Goal: Information Seeking & Learning: Check status

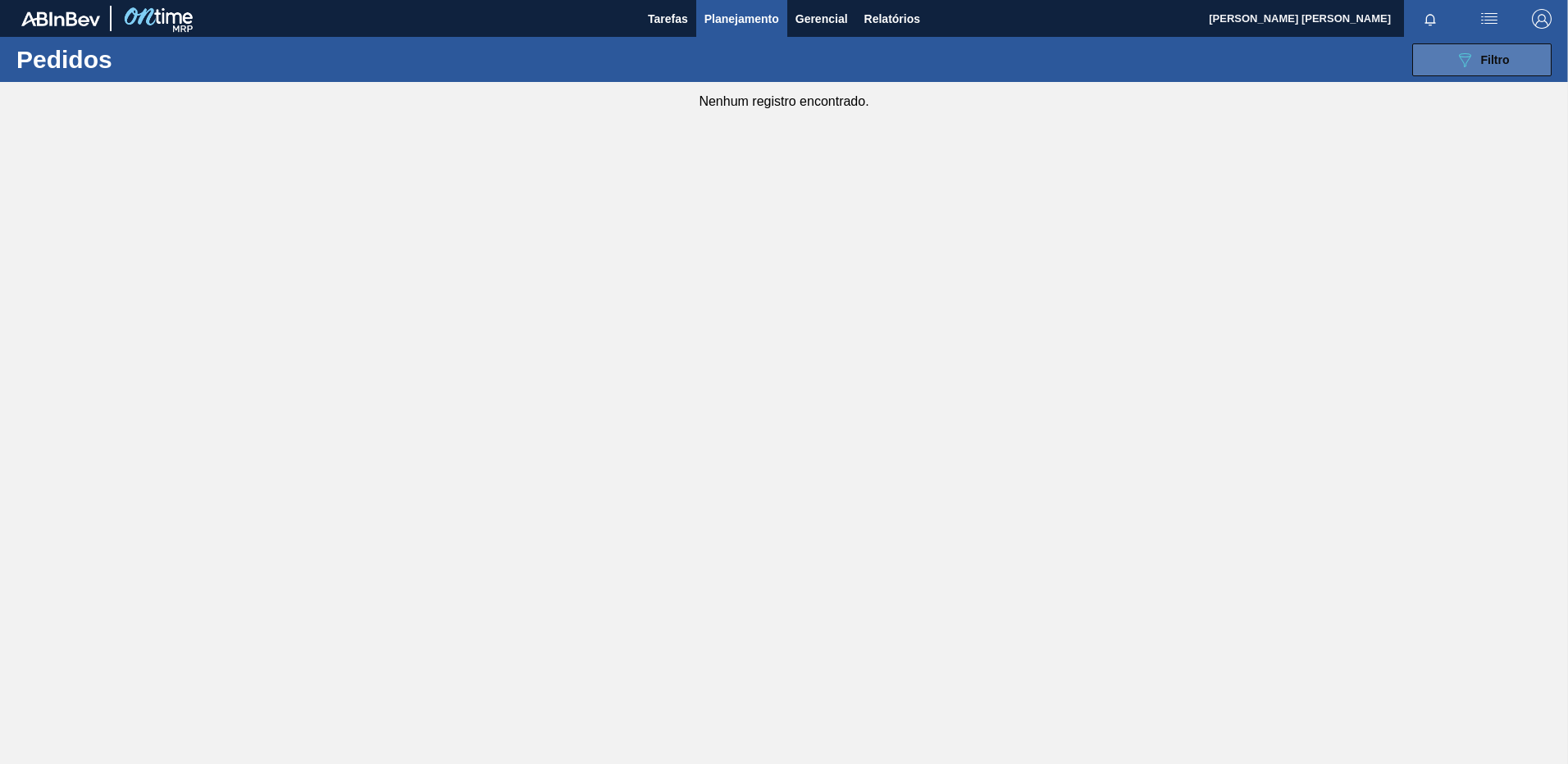
click at [1493, 60] on span "Filtro" at bounding box center [1495, 60] width 29 height 13
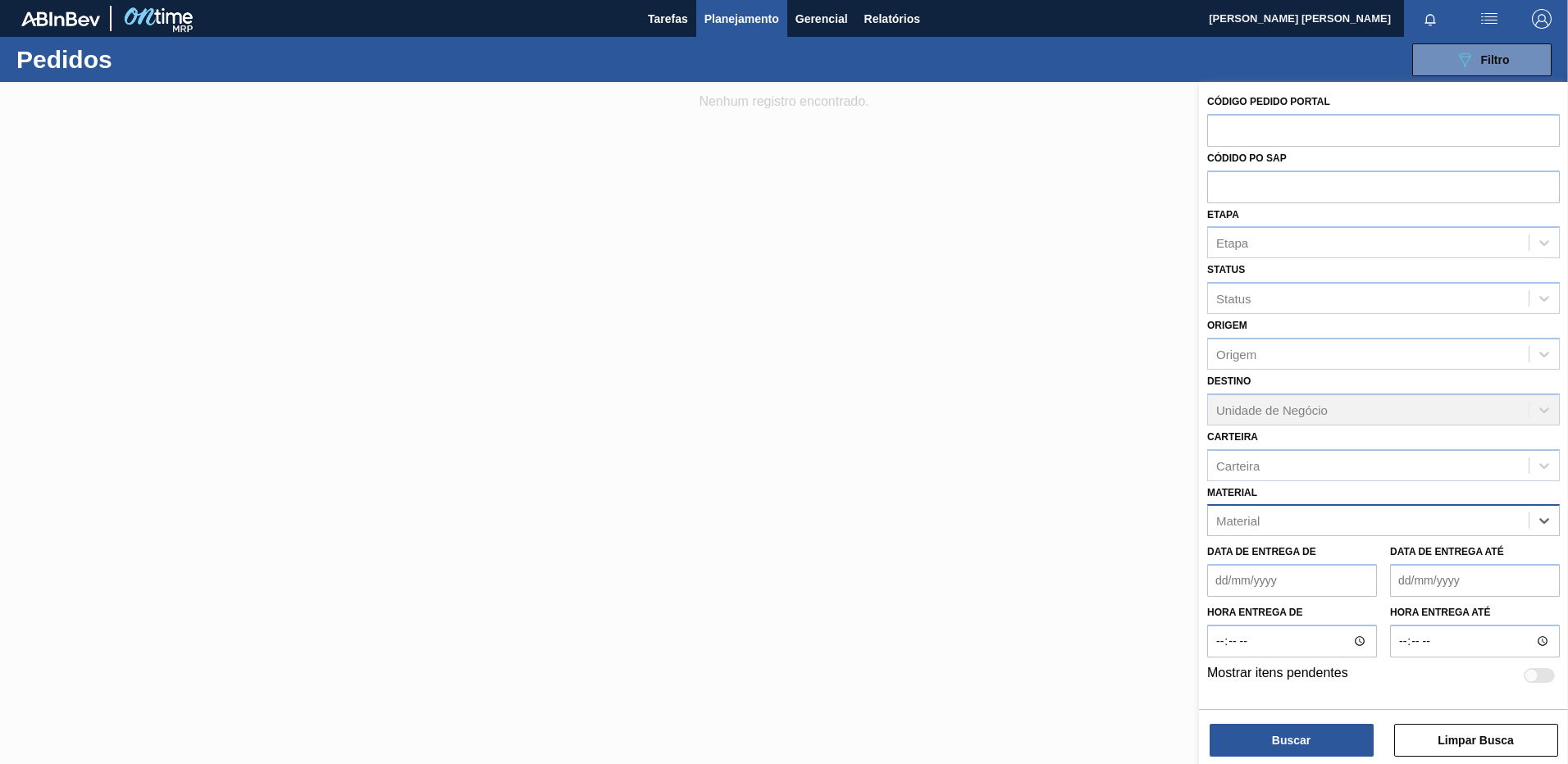
click at [974, 143] on div at bounding box center [784, 464] width 1568 height 764
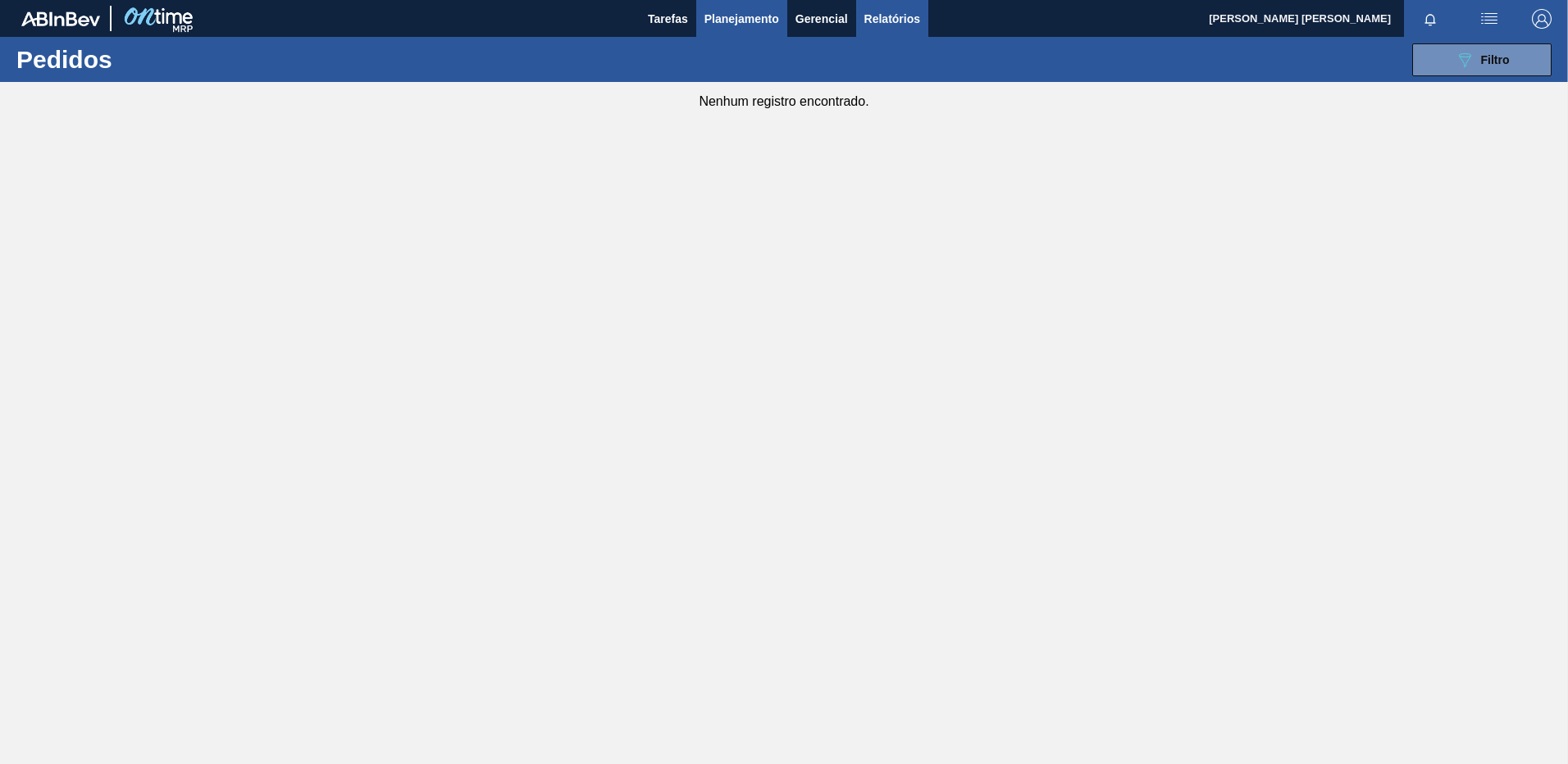
click at [884, 10] on span "Relatórios" at bounding box center [892, 19] width 56 height 20
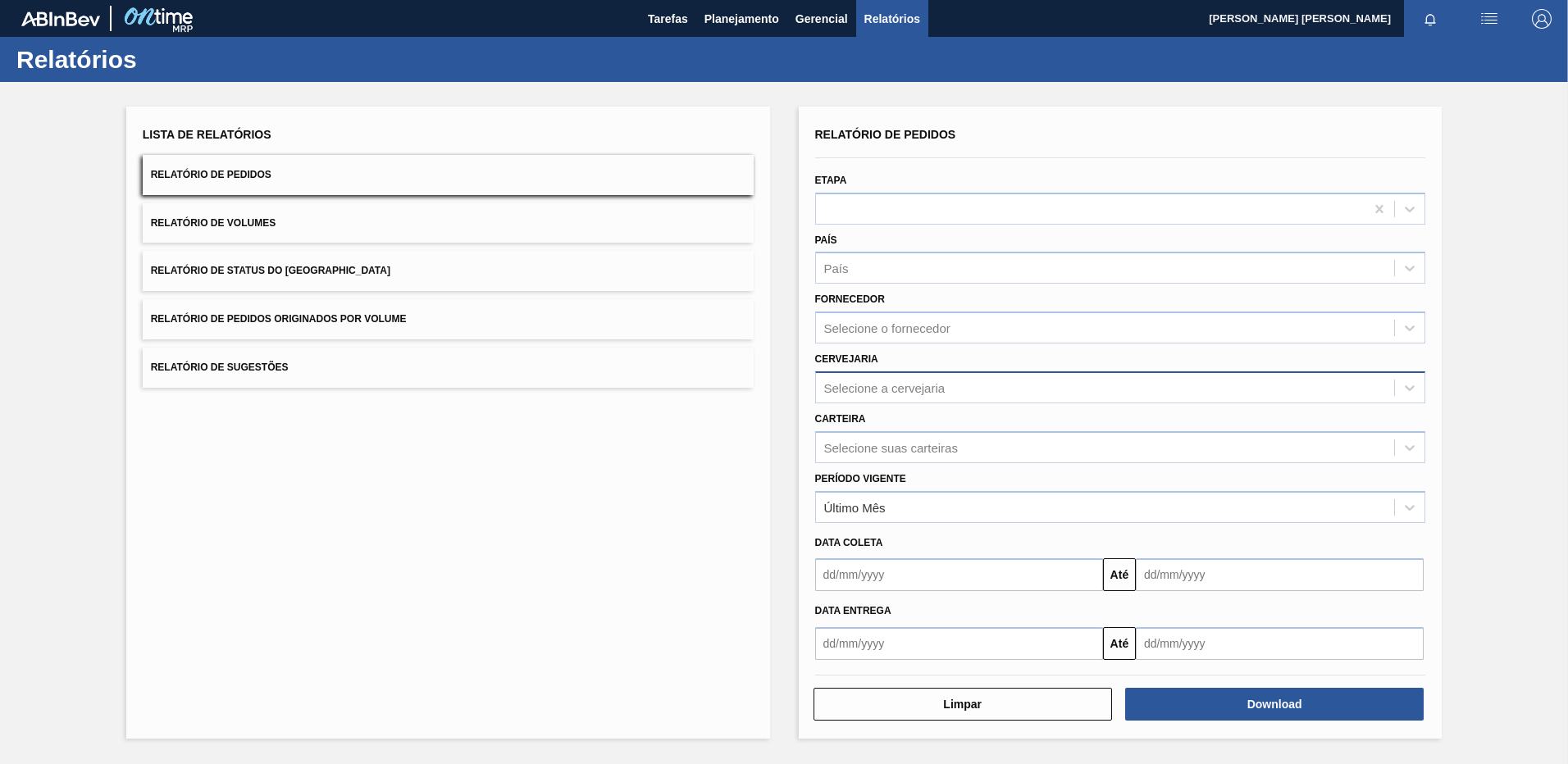
click at [913, 390] on div "Selecione a cervejaria" at bounding box center [885, 387] width 121 height 14
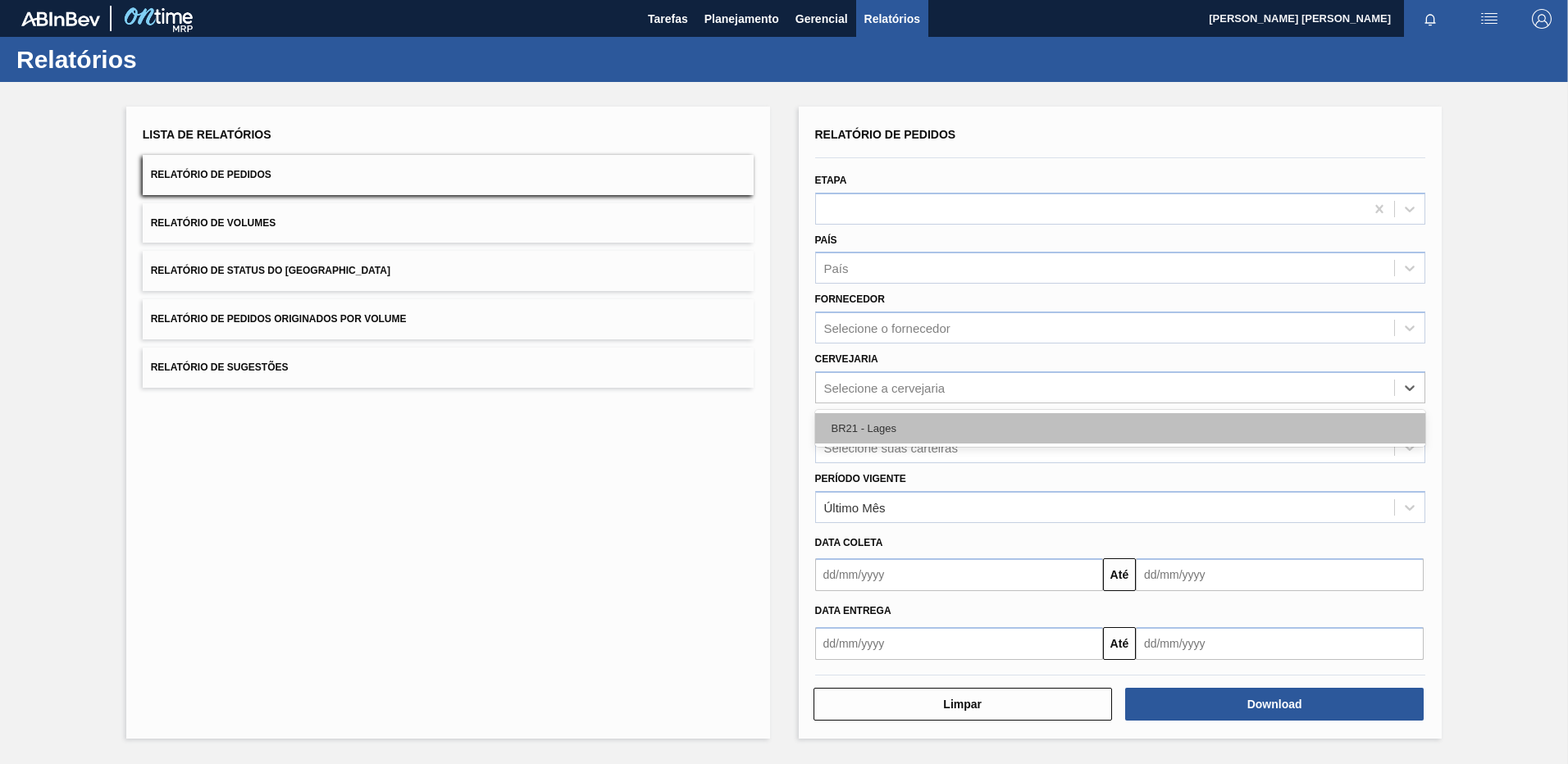
click at [887, 420] on div "BR21 - Lages" at bounding box center [1121, 429] width 612 height 31
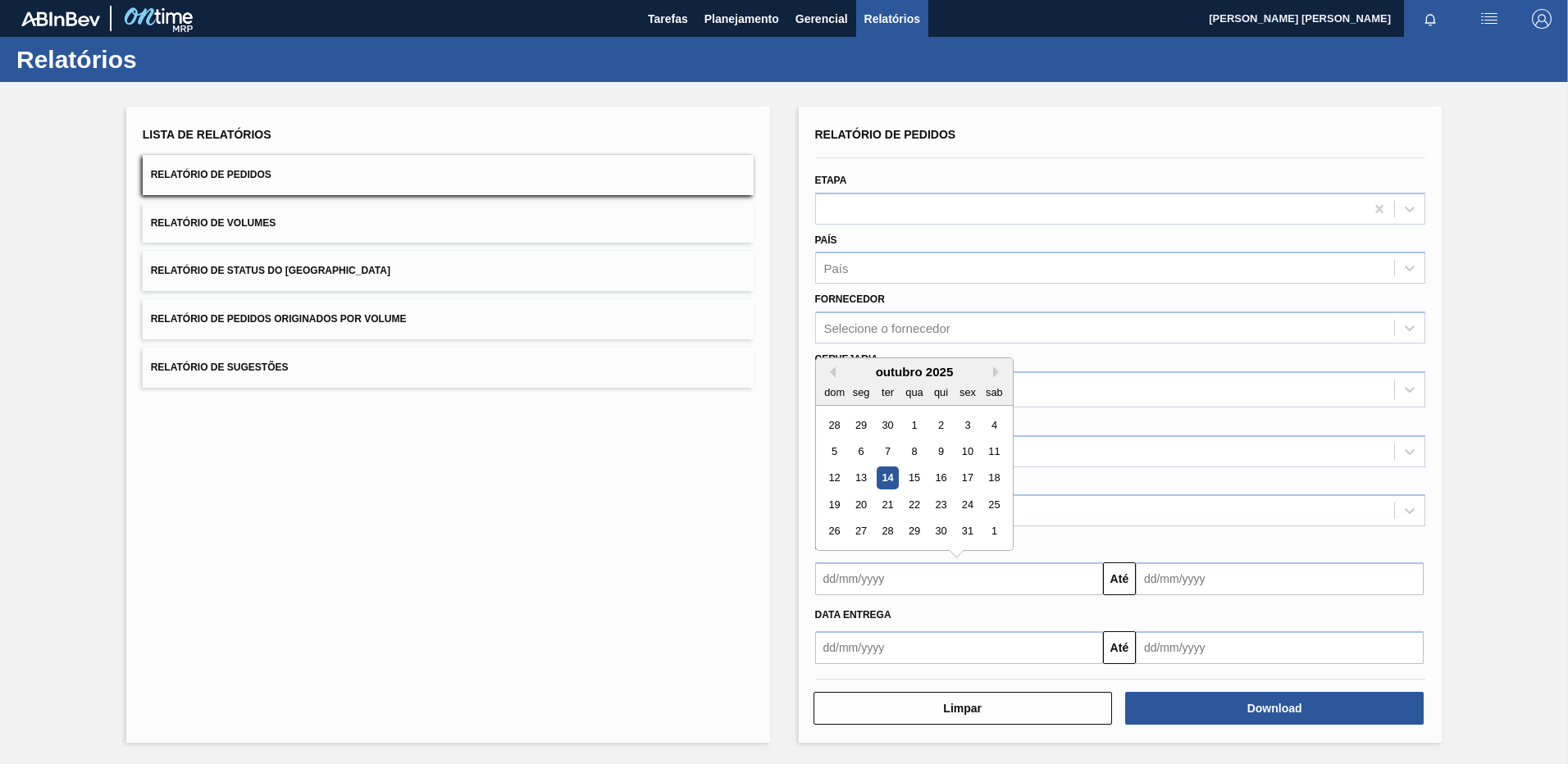
click at [903, 582] on input "text" at bounding box center [959, 579] width 288 height 33
drag, startPoint x: 827, startPoint y: 375, endPoint x: 837, endPoint y: 379, distance: 10.8
click at [827, 375] on button "Previous Month" at bounding box center [830, 372] width 11 height 11
click at [858, 424] on div "1" at bounding box center [861, 425] width 22 height 22
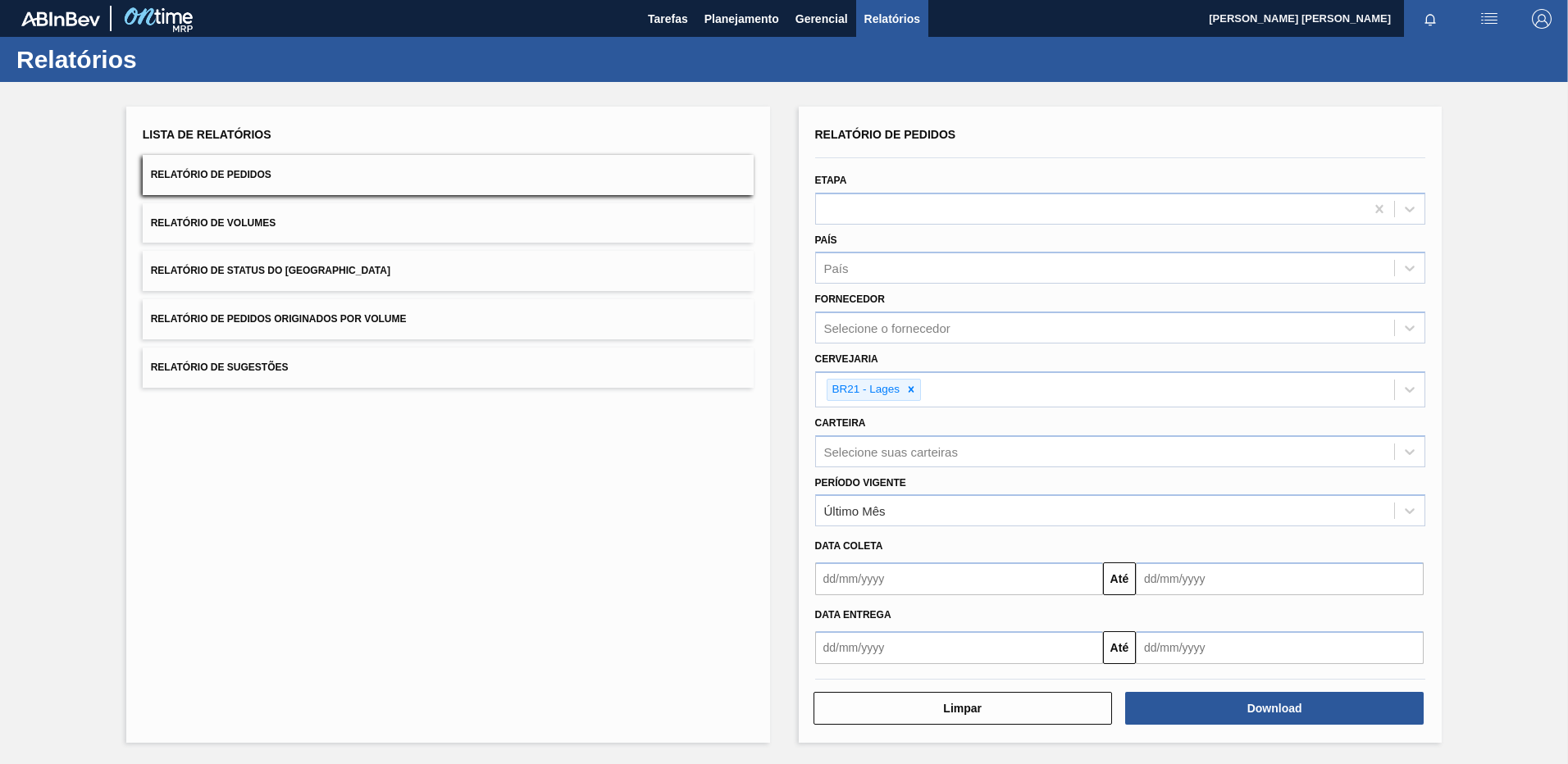
type input "[DATE]"
click at [1238, 571] on input "text" at bounding box center [1280, 579] width 288 height 33
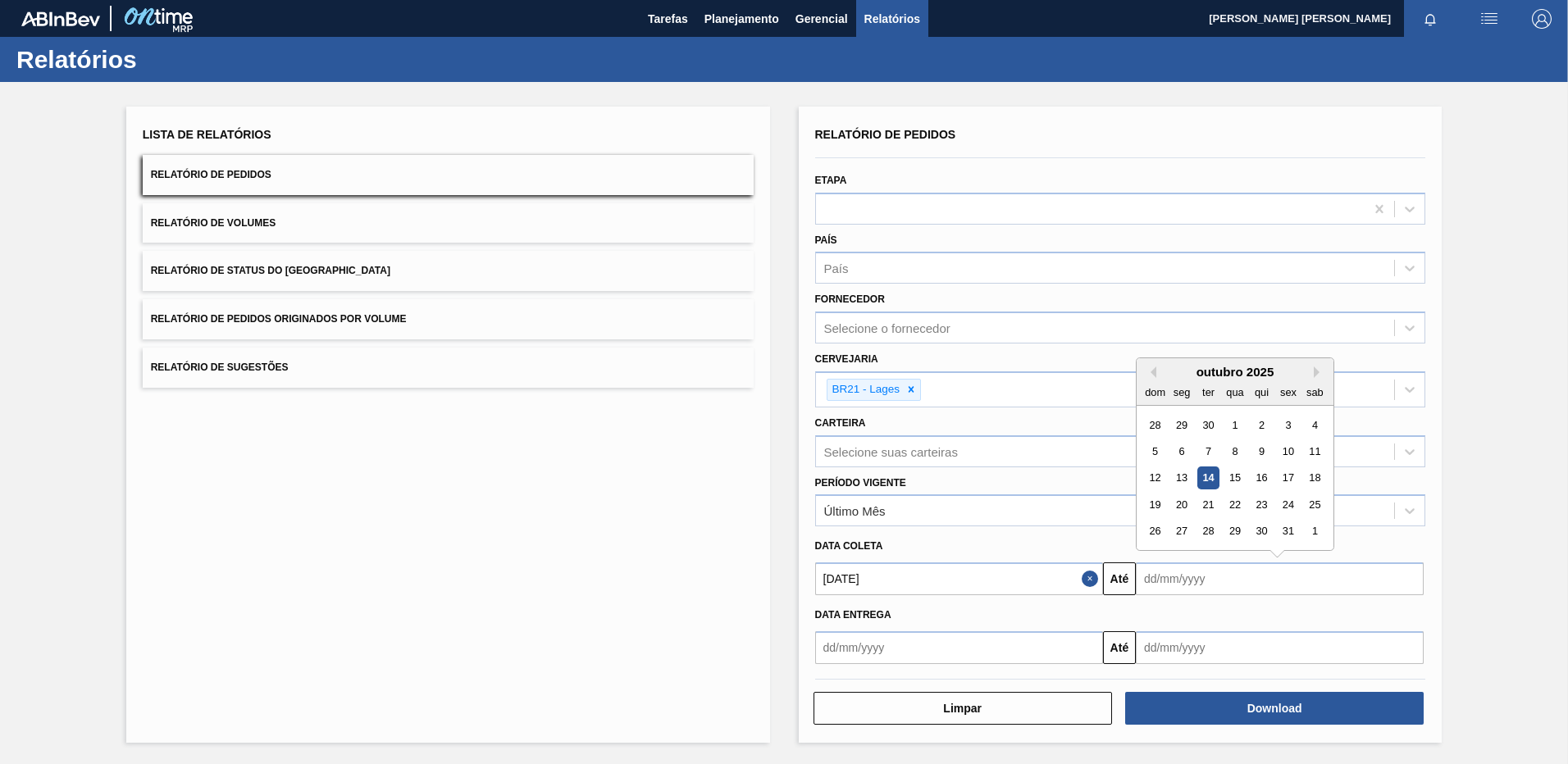
click at [1309, 372] on div "outubro 2025" at bounding box center [1235, 372] width 197 height 14
click at [1313, 373] on div "outubro 2025" at bounding box center [1235, 372] width 197 height 14
click at [1315, 373] on button "Next Month" at bounding box center [1320, 372] width 11 height 11
click at [1318, 426] on div "1" at bounding box center [1315, 425] width 22 height 22
type input "[DATE]"
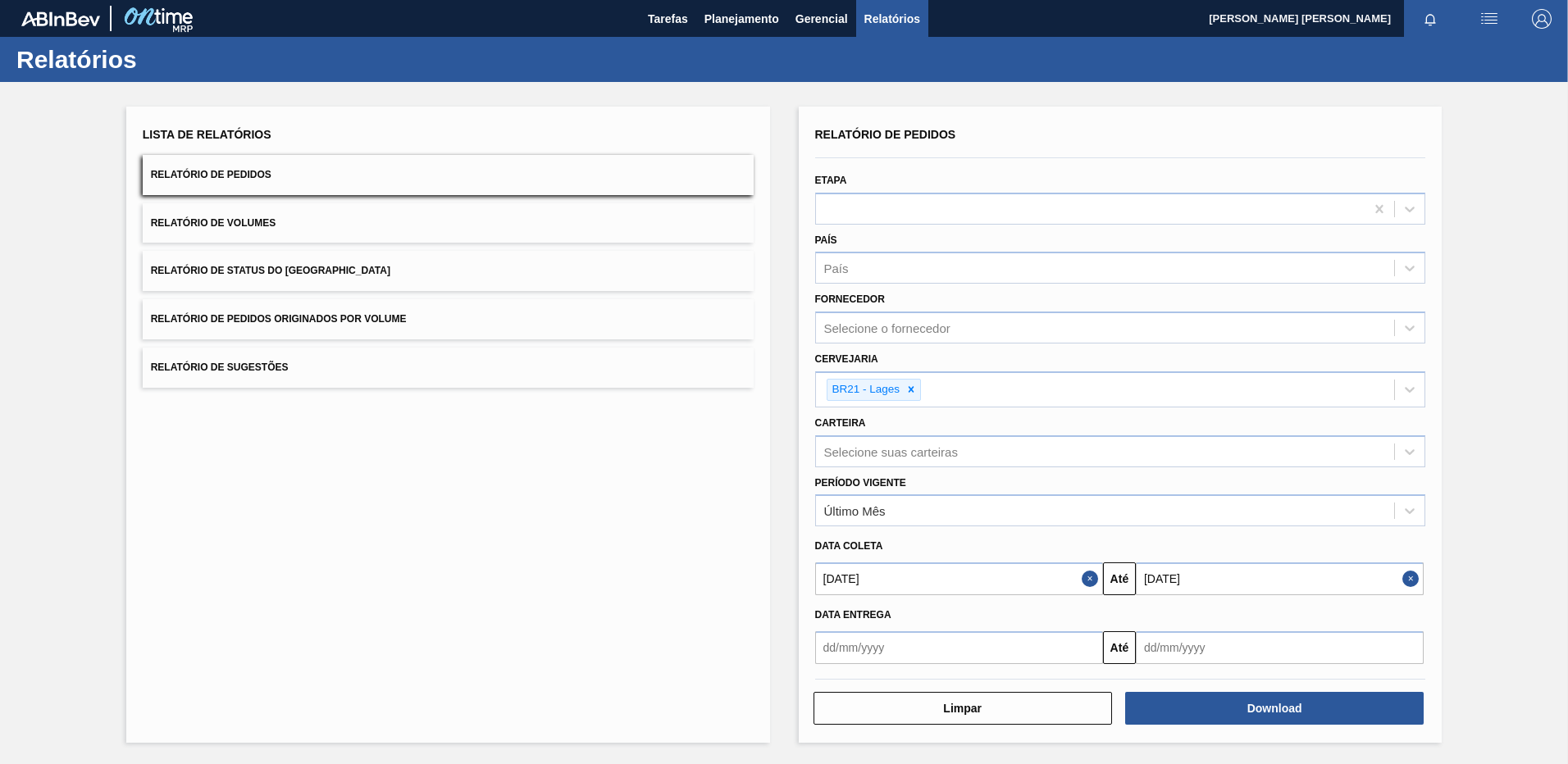
click at [1036, 648] on input "text" at bounding box center [959, 648] width 288 height 33
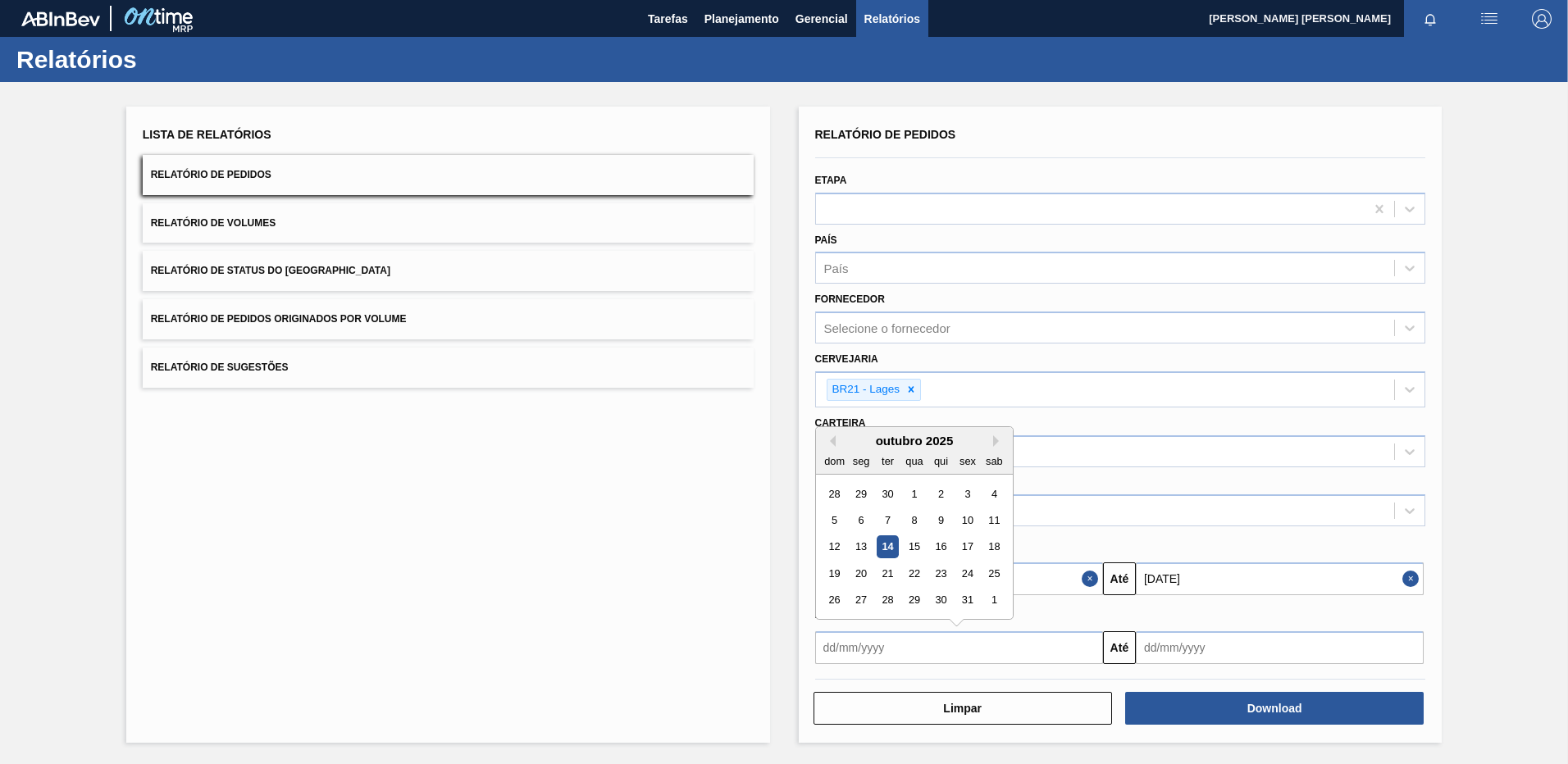
drag, startPoint x: 612, startPoint y: 606, endPoint x: 647, endPoint y: 597, distance: 36.1
click at [613, 605] on div "Lista de Relatórios Relatório de Pedidos Relatório de Volumes Relatório de Stat…" at bounding box center [448, 424] width 644 height 636
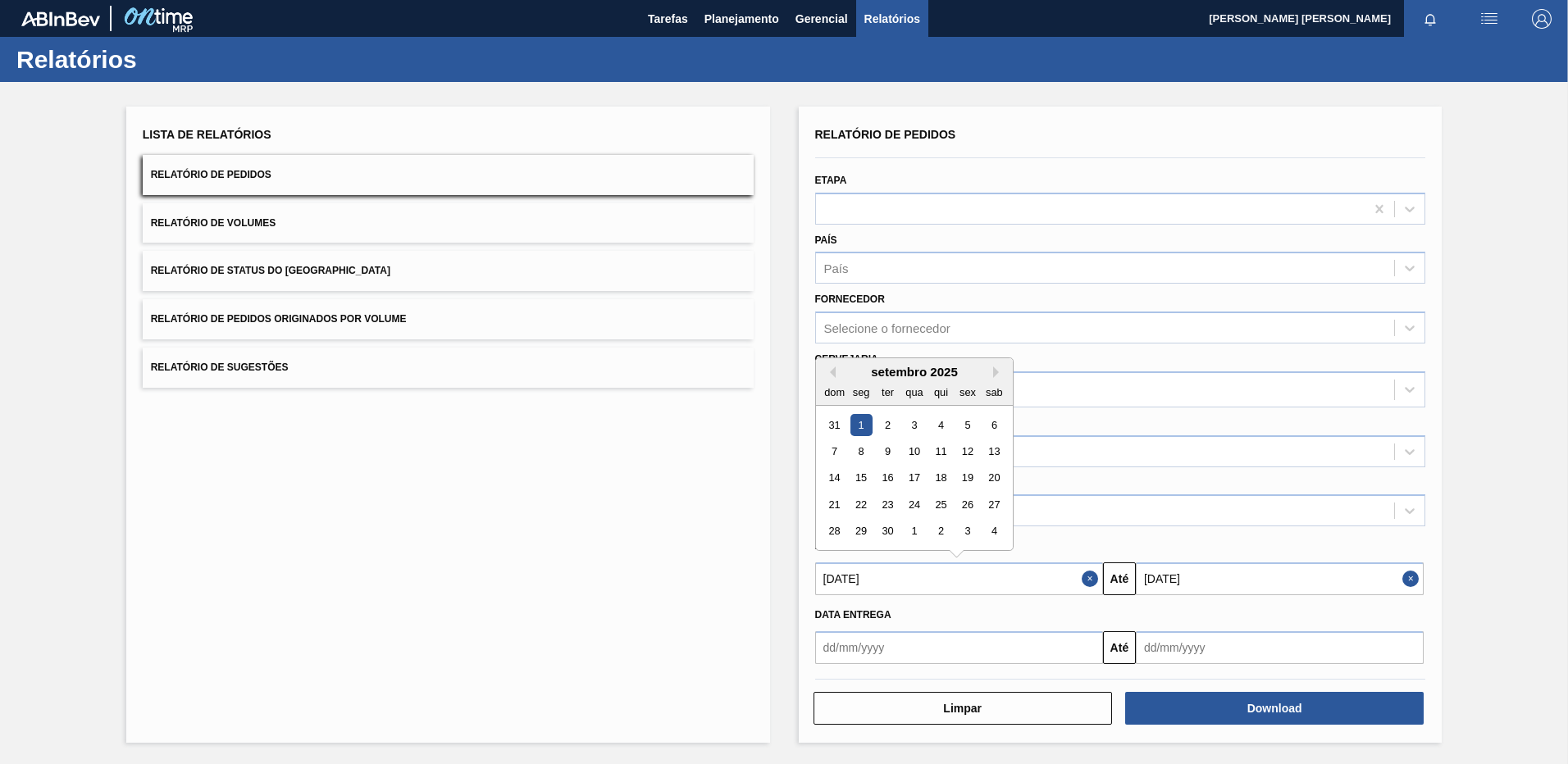
drag, startPoint x: 898, startPoint y: 587, endPoint x: 792, endPoint y: 591, distance: 106.1
click at [792, 591] on div "Lista de Relatórios Relatório de Pedidos Relatório de Volumes Relatório de Stat…" at bounding box center [784, 422] width 1568 height 681
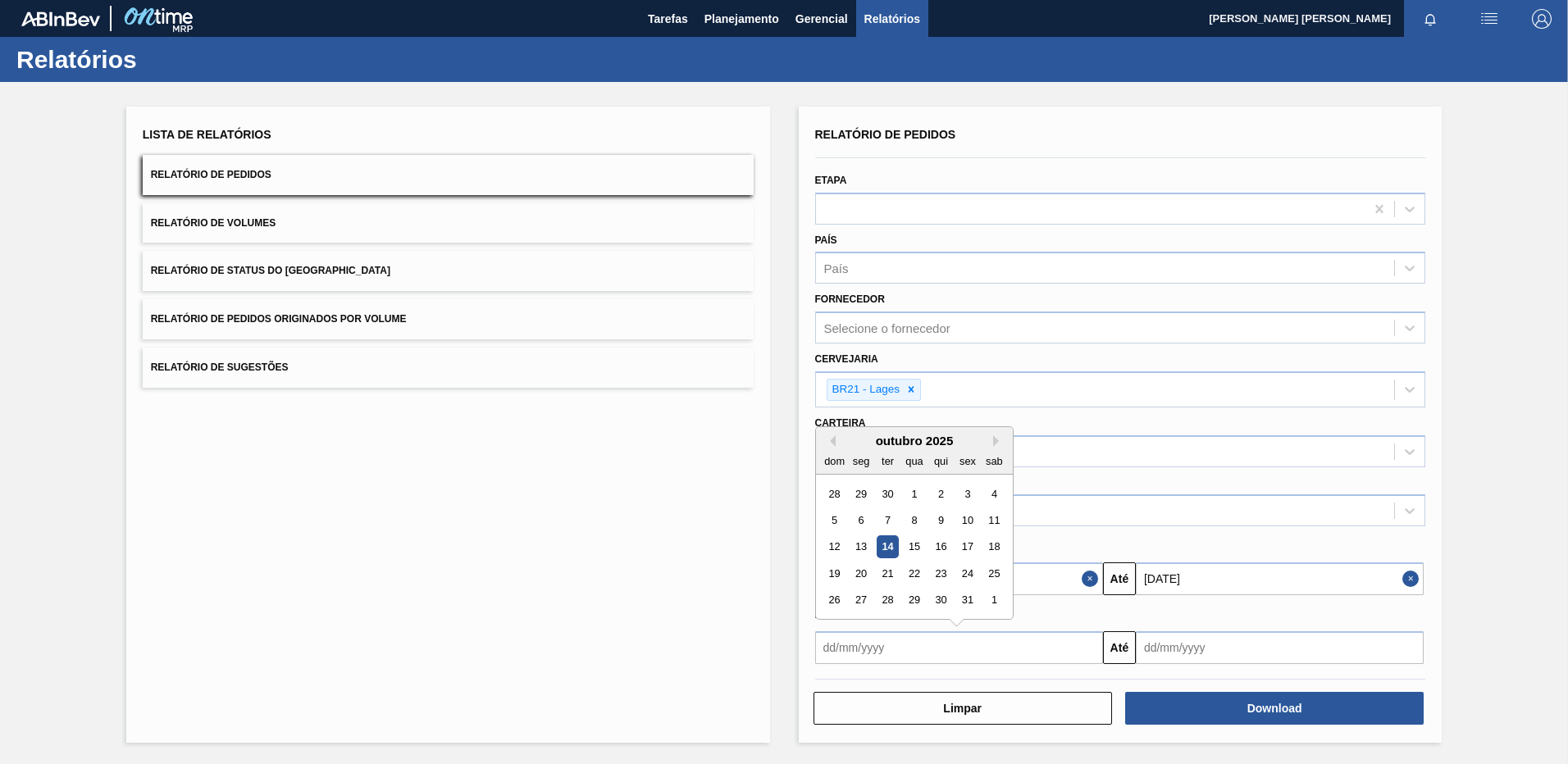
drag, startPoint x: 922, startPoint y: 639, endPoint x: 953, endPoint y: 635, distance: 31.3
click at [922, 640] on input "text" at bounding box center [959, 648] width 288 height 33
paste input "[DATE]"
type input "[DATE]"
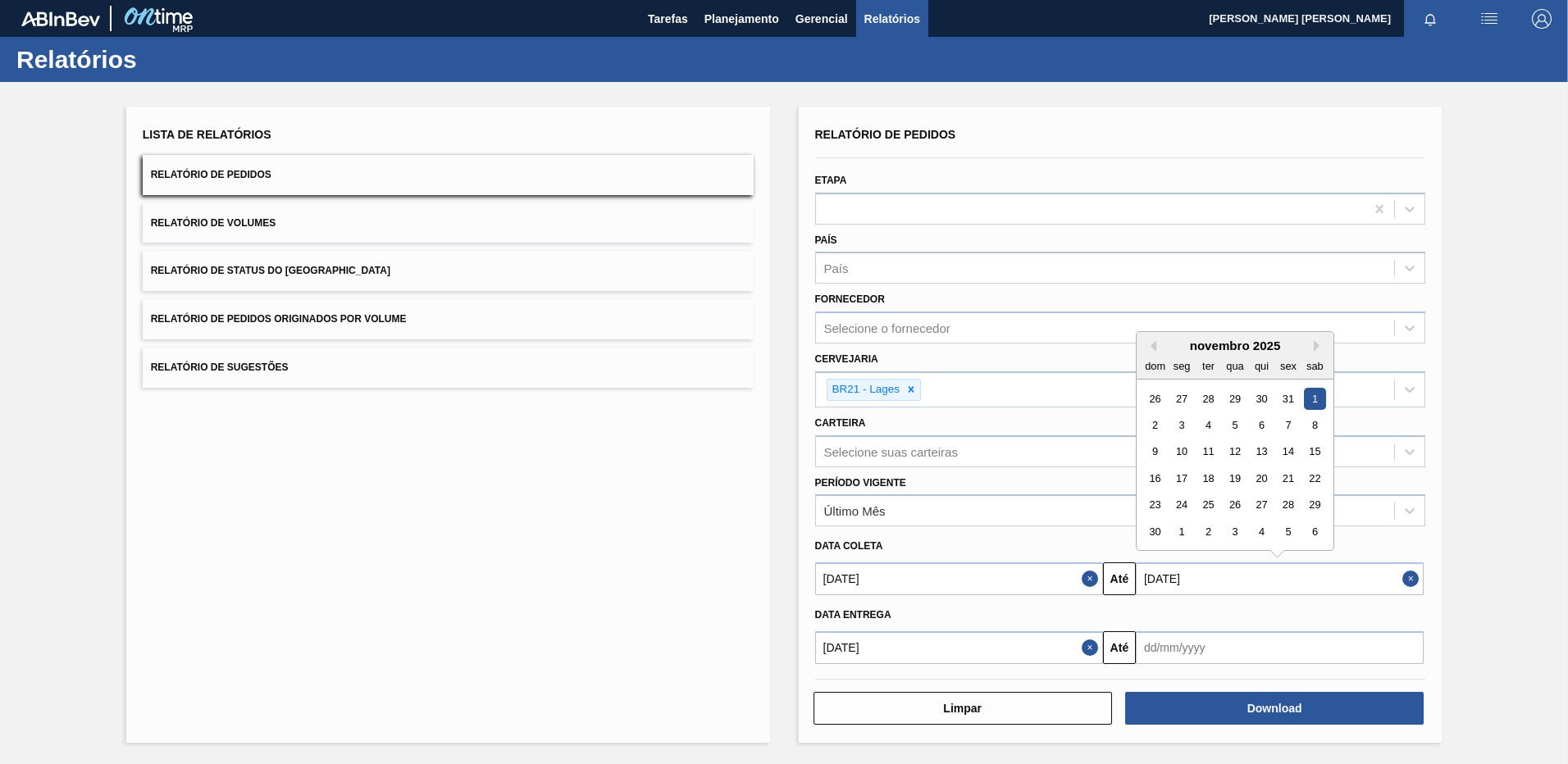
drag, startPoint x: 1241, startPoint y: 569, endPoint x: 1078, endPoint y: 580, distance: 163.4
click at [1078, 580] on div "[DATE] Até [DATE] Previous Month Next Month novembro 2025 dom seg ter qua qui s…" at bounding box center [1121, 577] width 625 height 37
drag, startPoint x: 1179, startPoint y: 648, endPoint x: 1191, endPoint y: 670, distance: 25.1
click at [1179, 648] on input "text" at bounding box center [1280, 648] width 288 height 33
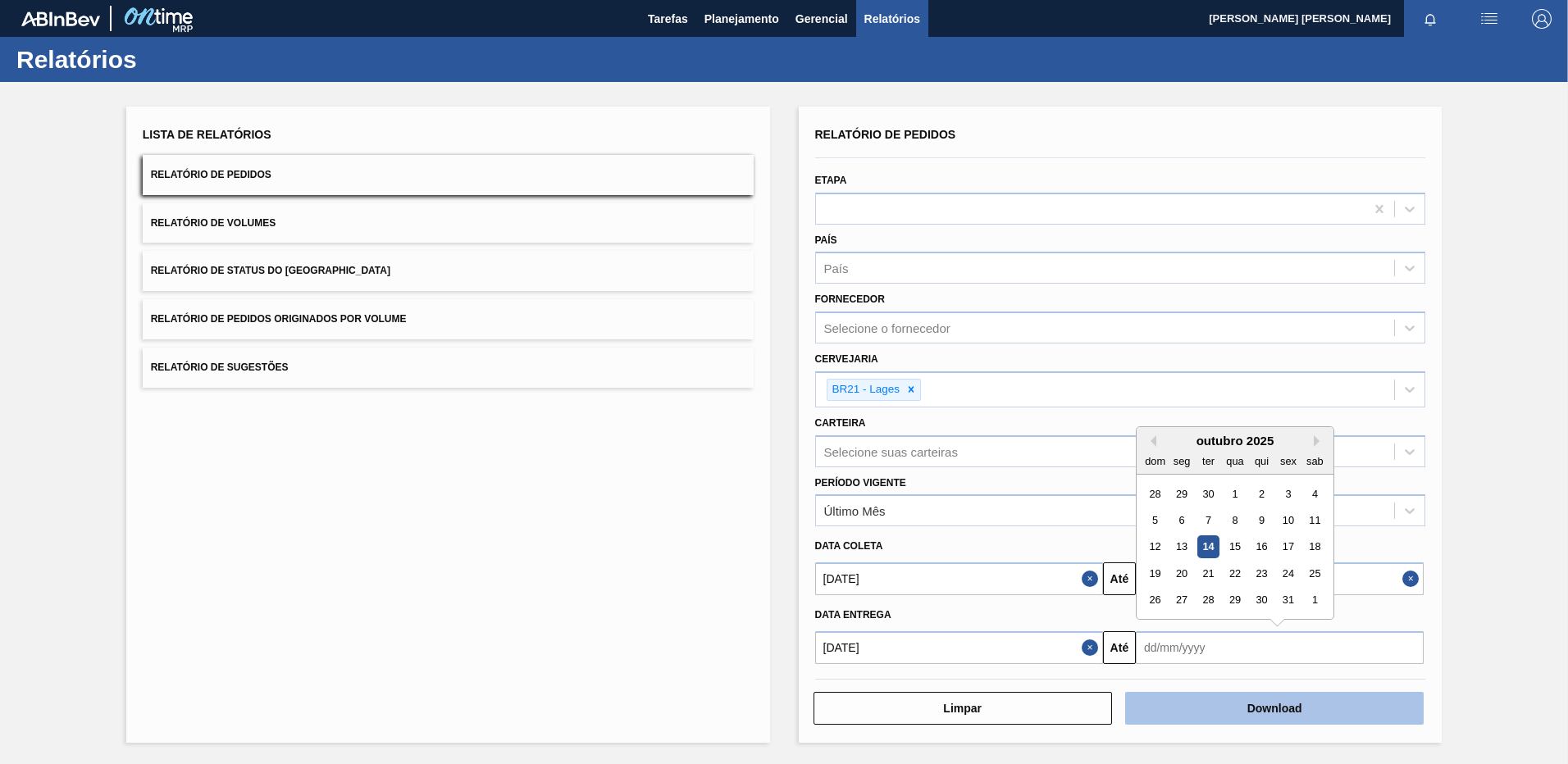
paste input "[DATE]"
type input "[DATE]"
click at [1186, 707] on button "Download" at bounding box center [1274, 708] width 298 height 33
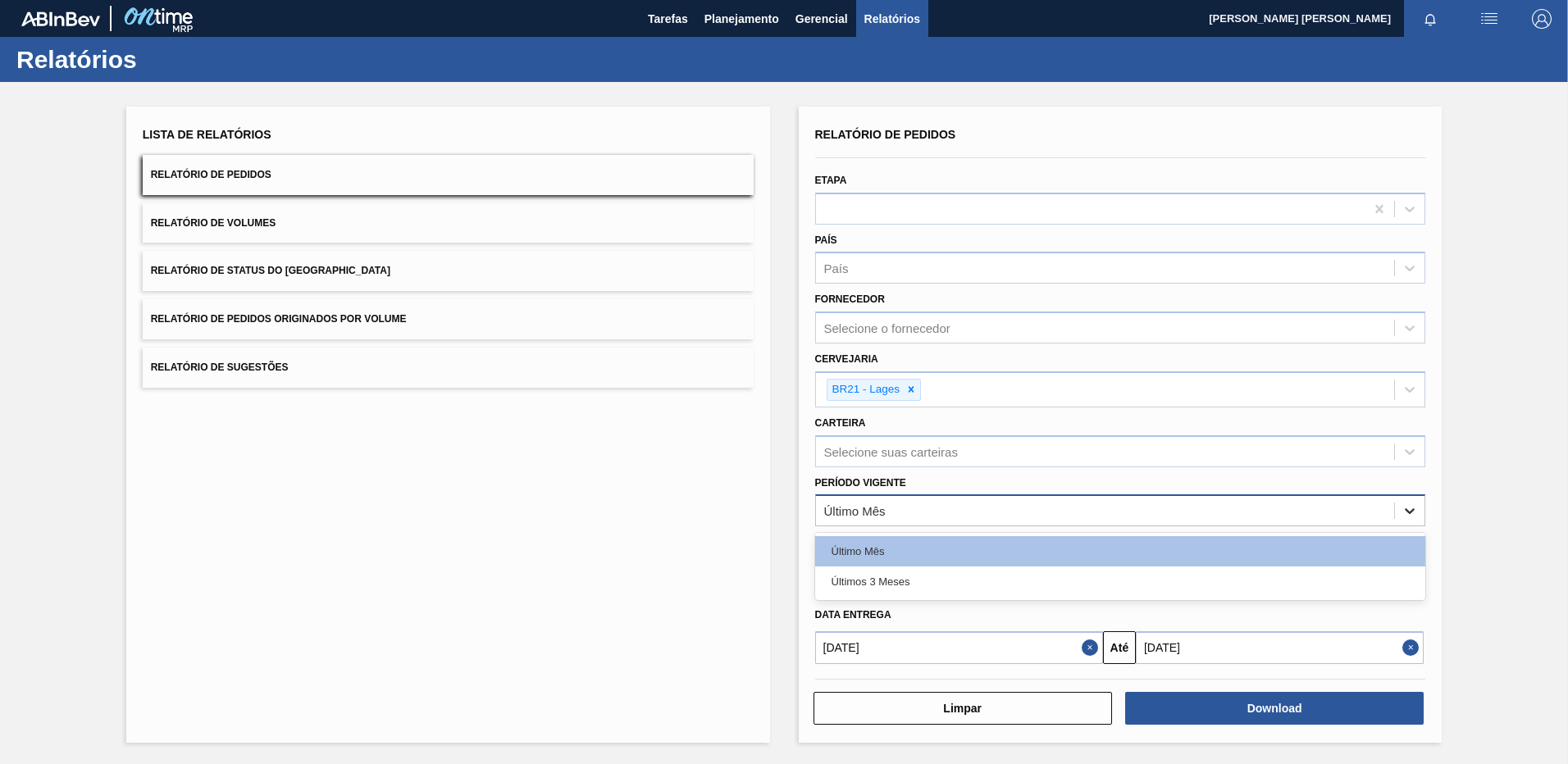
click at [1413, 501] on div at bounding box center [1410, 511] width 30 height 30
click at [1484, 535] on div "Lista de Relatórios Relatório de Pedidos Relatório de Volumes Relatório de Stat…" at bounding box center [784, 422] width 1568 height 681
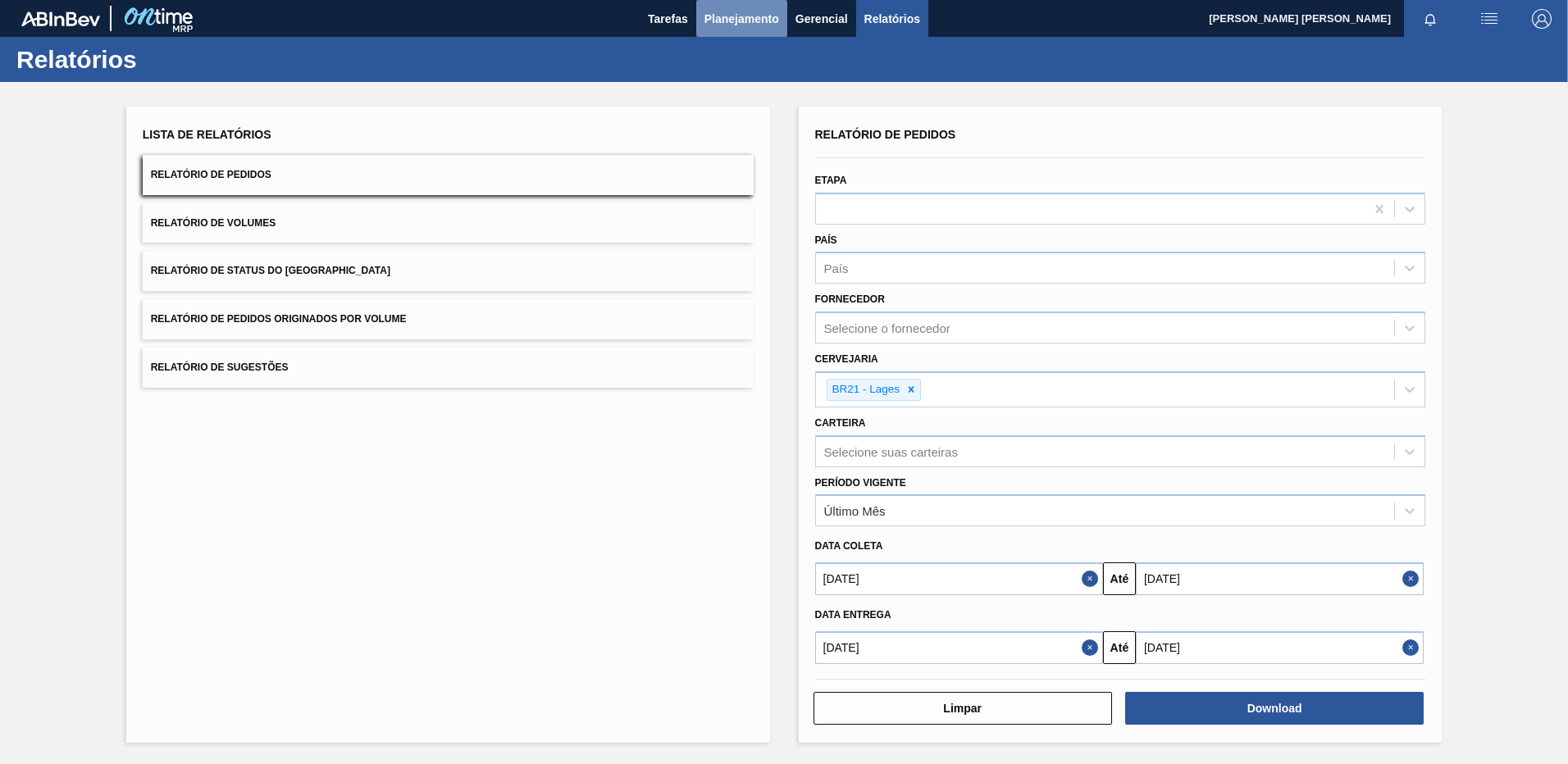
click at [747, 28] on span "Planejamento" at bounding box center [742, 19] width 75 height 20
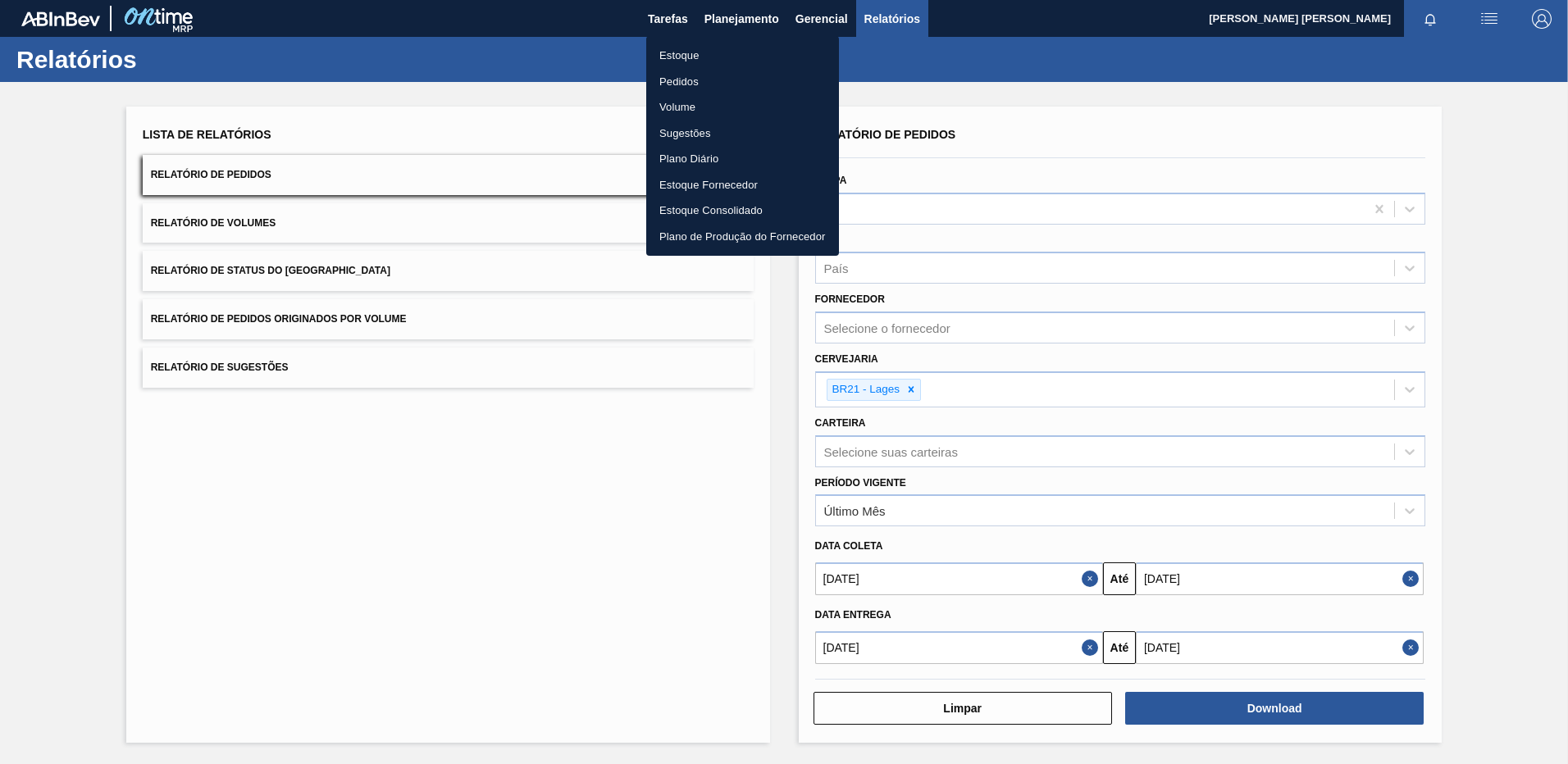
drag, startPoint x: 735, startPoint y: 59, endPoint x: 705, endPoint y: 49, distance: 31.6
click at [735, 58] on li "Estoque" at bounding box center [742, 56] width 193 height 26
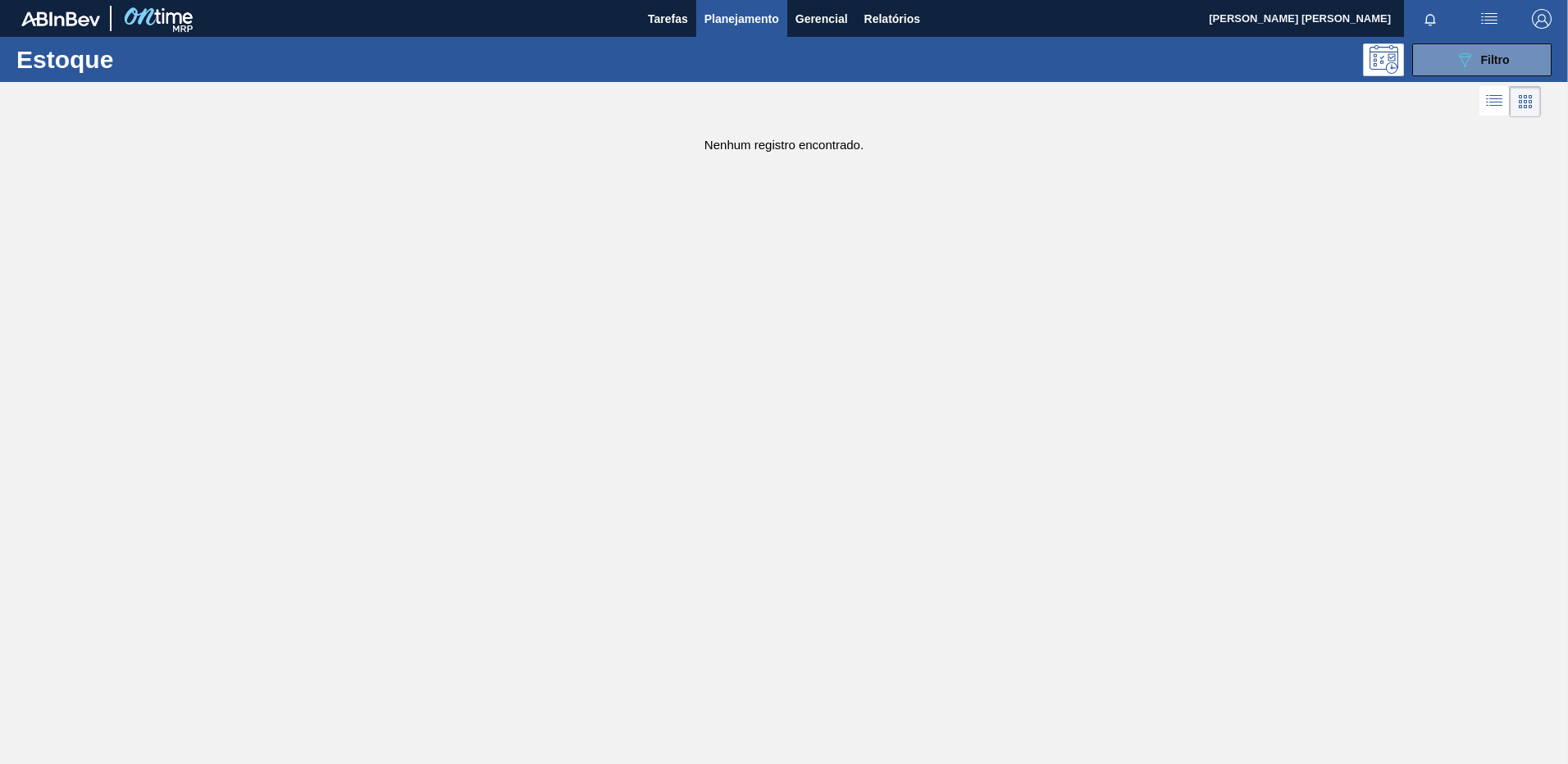
click at [707, 5] on button "Planejamento" at bounding box center [742, 19] width 91 height 37
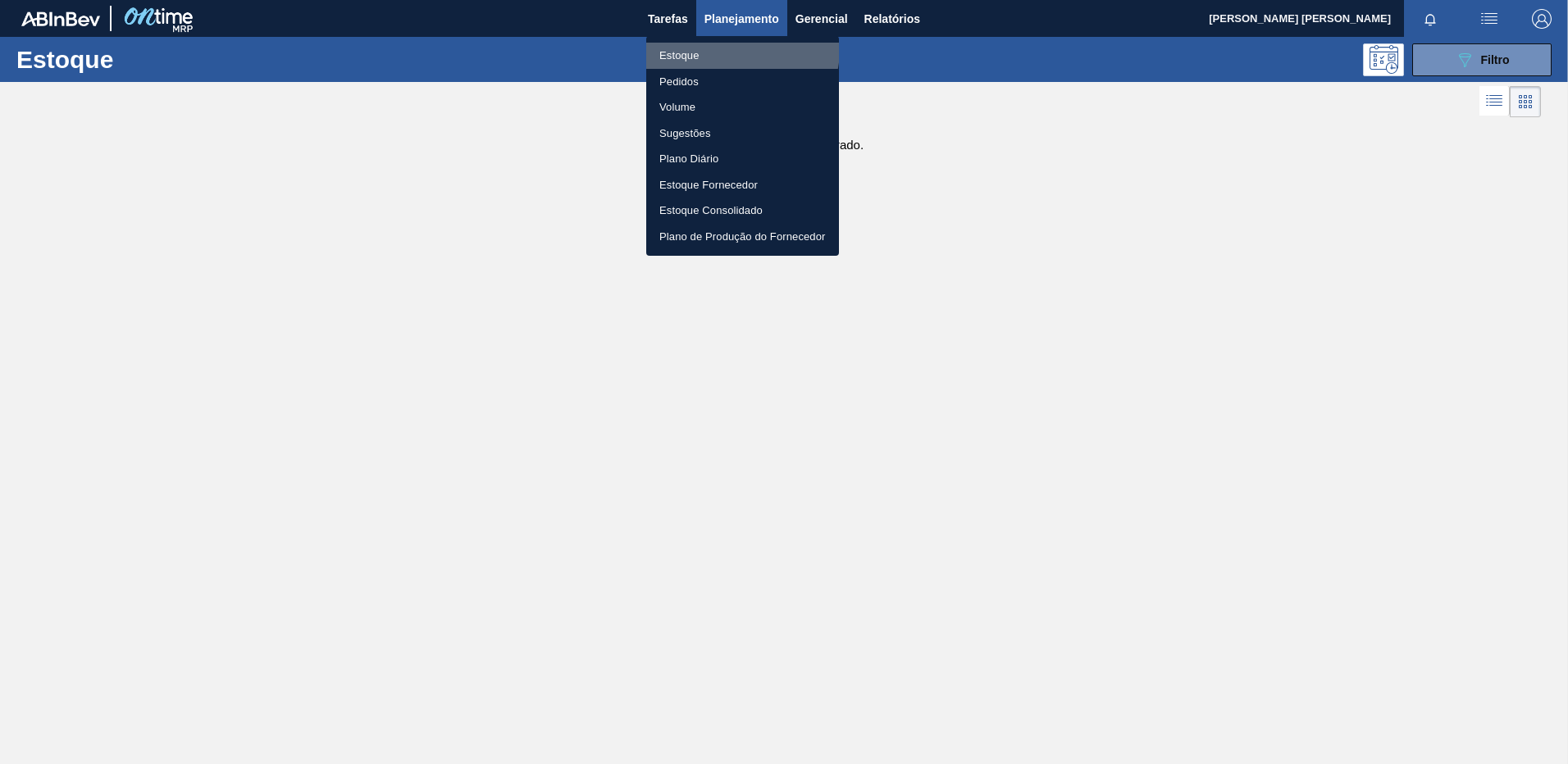
click at [728, 48] on li "Estoque" at bounding box center [742, 56] width 193 height 26
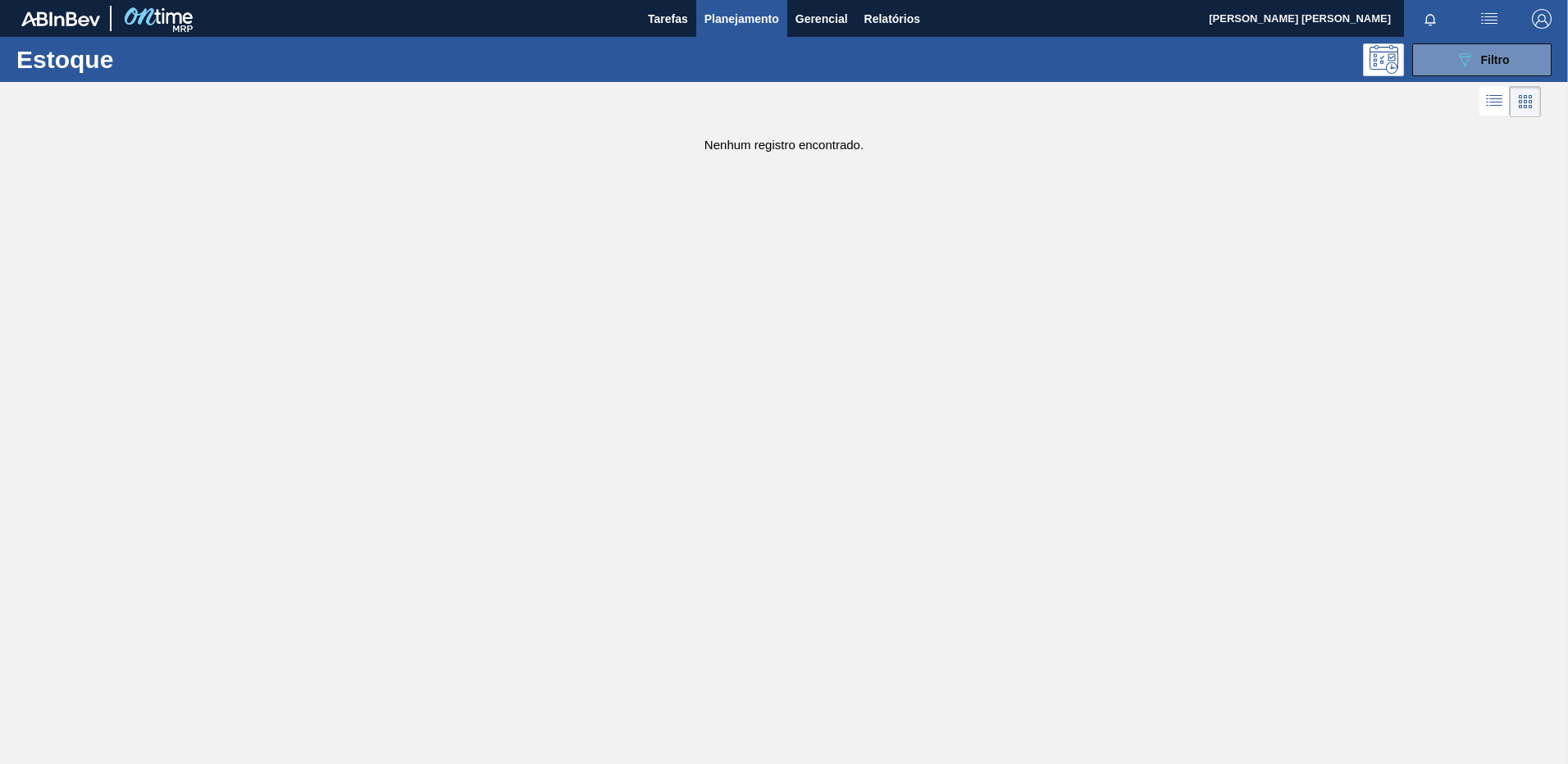
click at [1489, 79] on div "Estoque 089F7B8B-B2A5-4AFE-B5C0-19BA573D28AC Filtro" at bounding box center [784, 60] width 1568 height 45
click at [1491, 68] on div "089F7B8B-B2A5-4AFE-B5C0-19BA573D28AC Filtro" at bounding box center [1482, 60] width 55 height 20
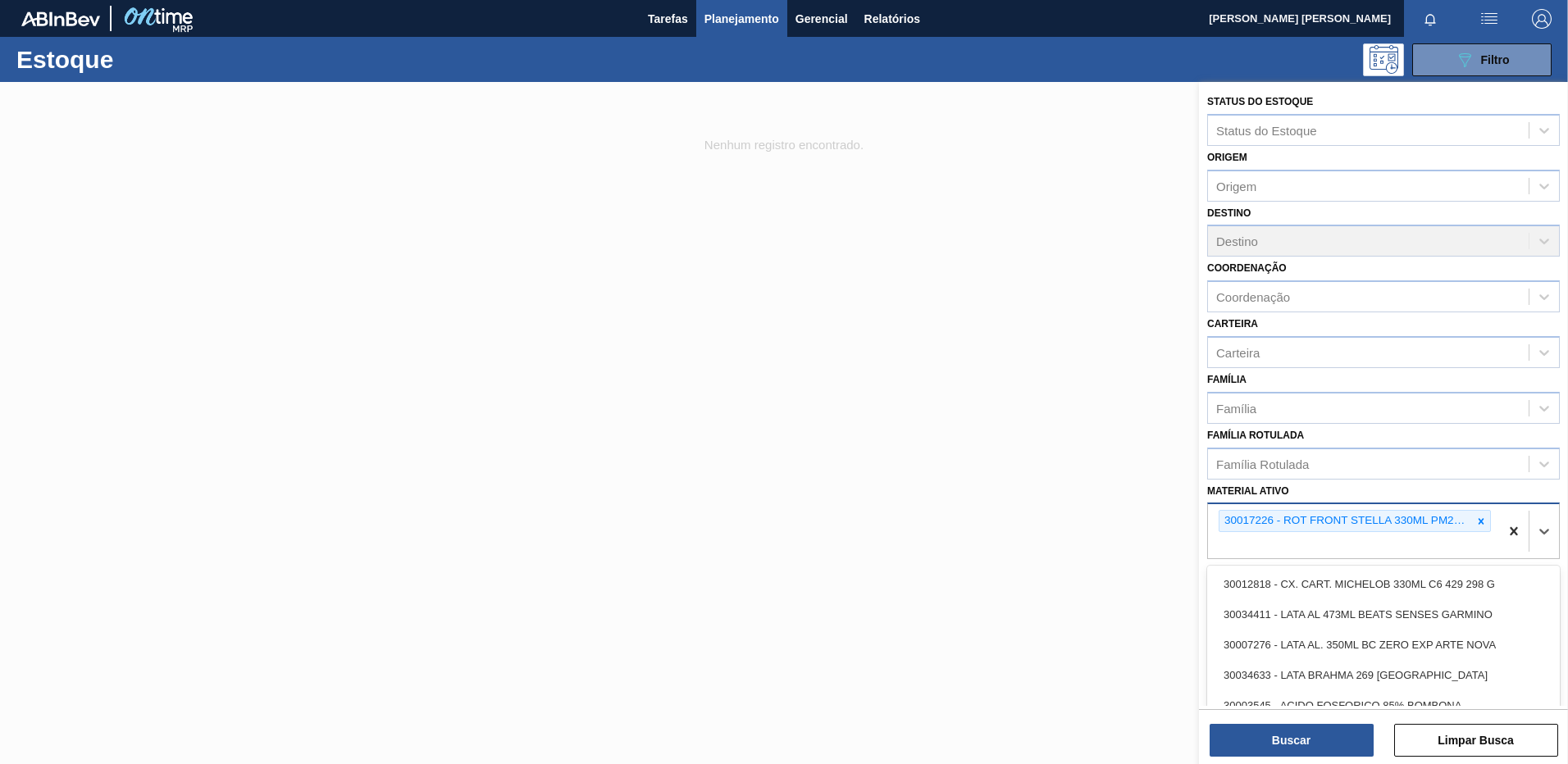
drag, startPoint x: 1495, startPoint y: 515, endPoint x: 1498, endPoint y: 529, distance: 14.3
click at [1492, 518] on div "30017226 - ROT FRONT STELLA 330ML PM20 429" at bounding box center [1354, 531] width 291 height 54
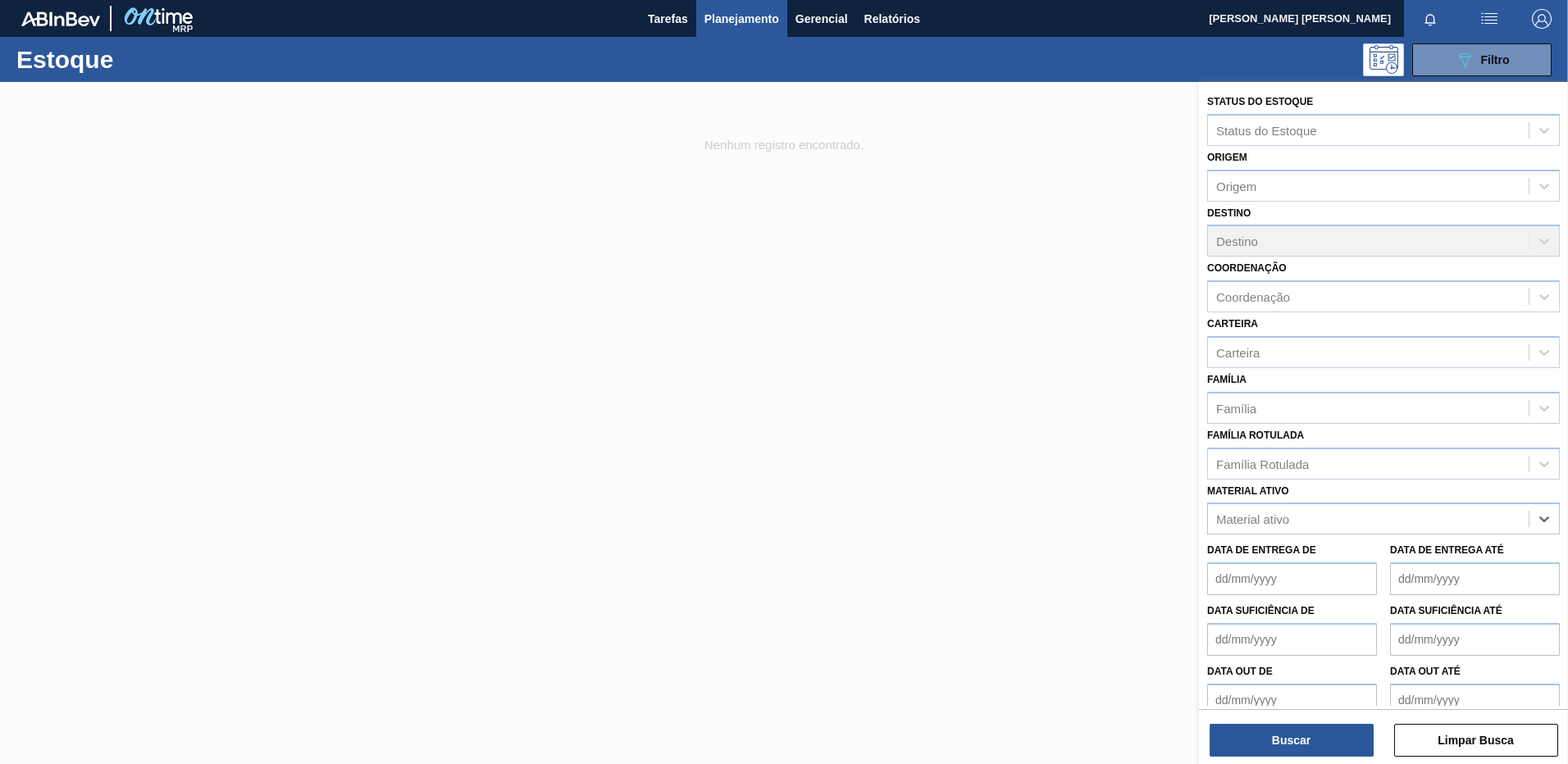
paste ativo "30005660"
type ativo "30005660"
click at [1345, 546] on div "30005660 - LUPULO AMARGOR ISOPELLET ZEUS T90" at bounding box center [1383, 559] width 352 height 31
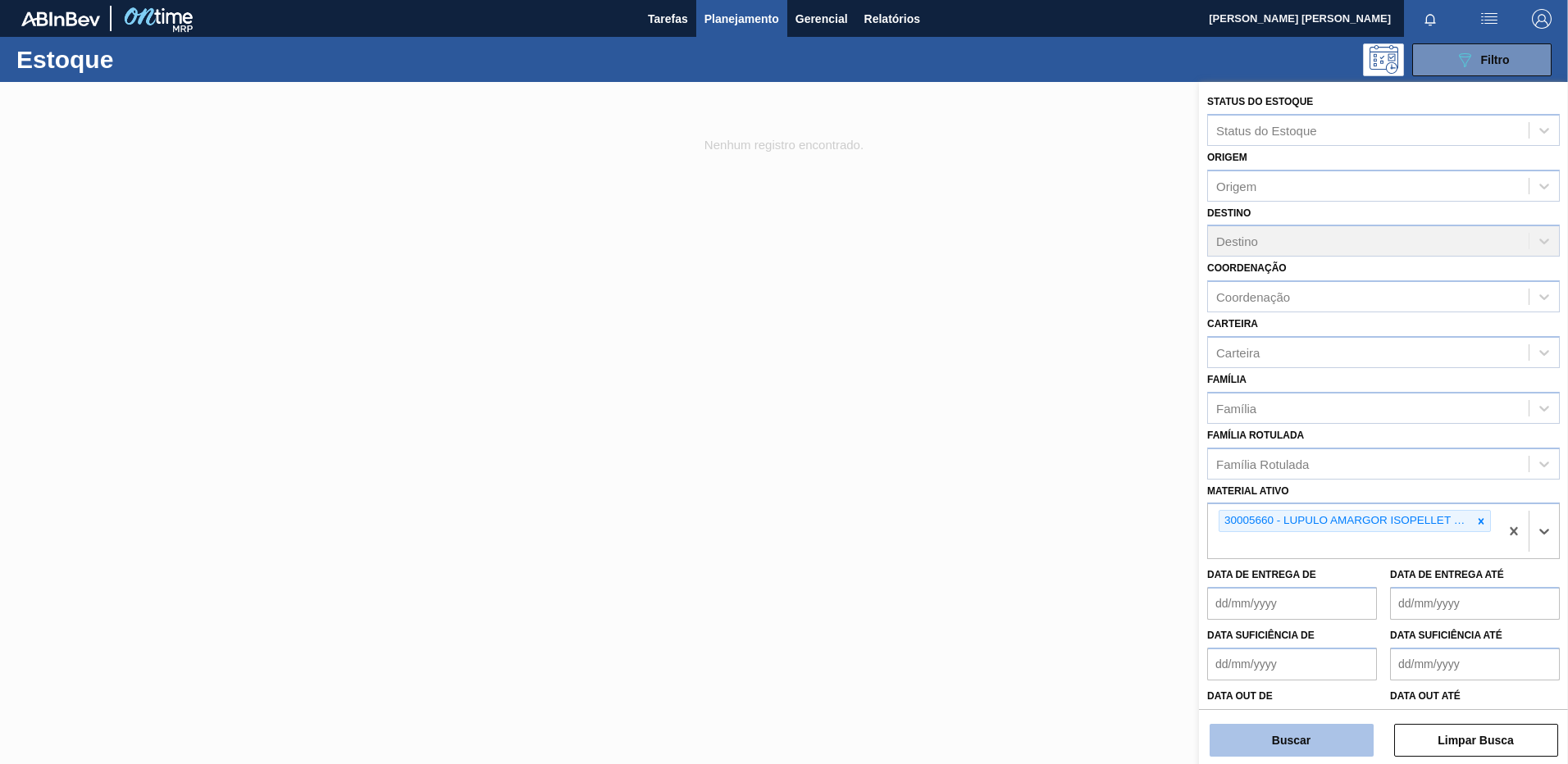
click at [1294, 744] on button "Buscar" at bounding box center [1292, 740] width 164 height 33
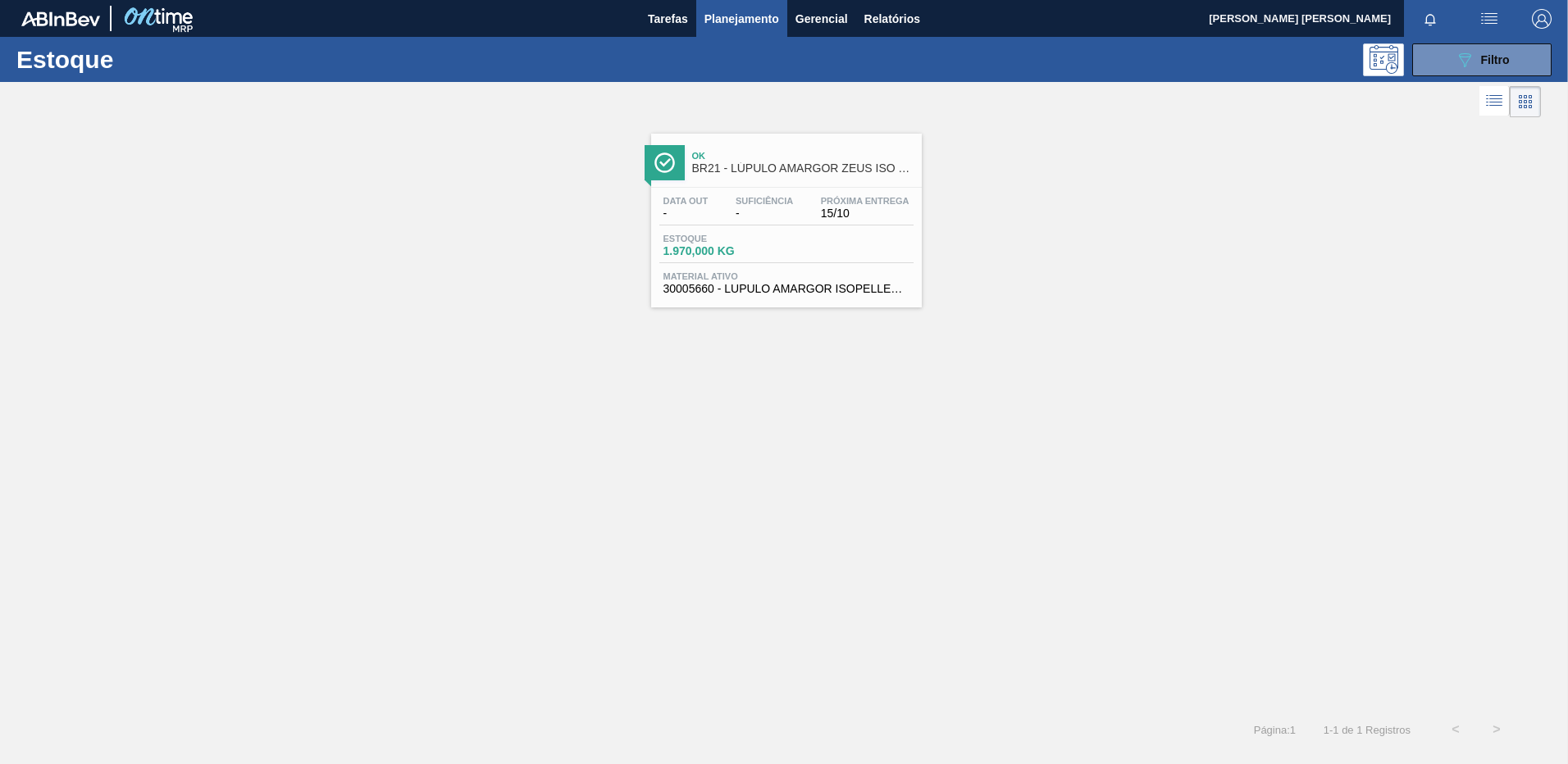
click at [768, 234] on span "Estoque" at bounding box center [721, 239] width 115 height 10
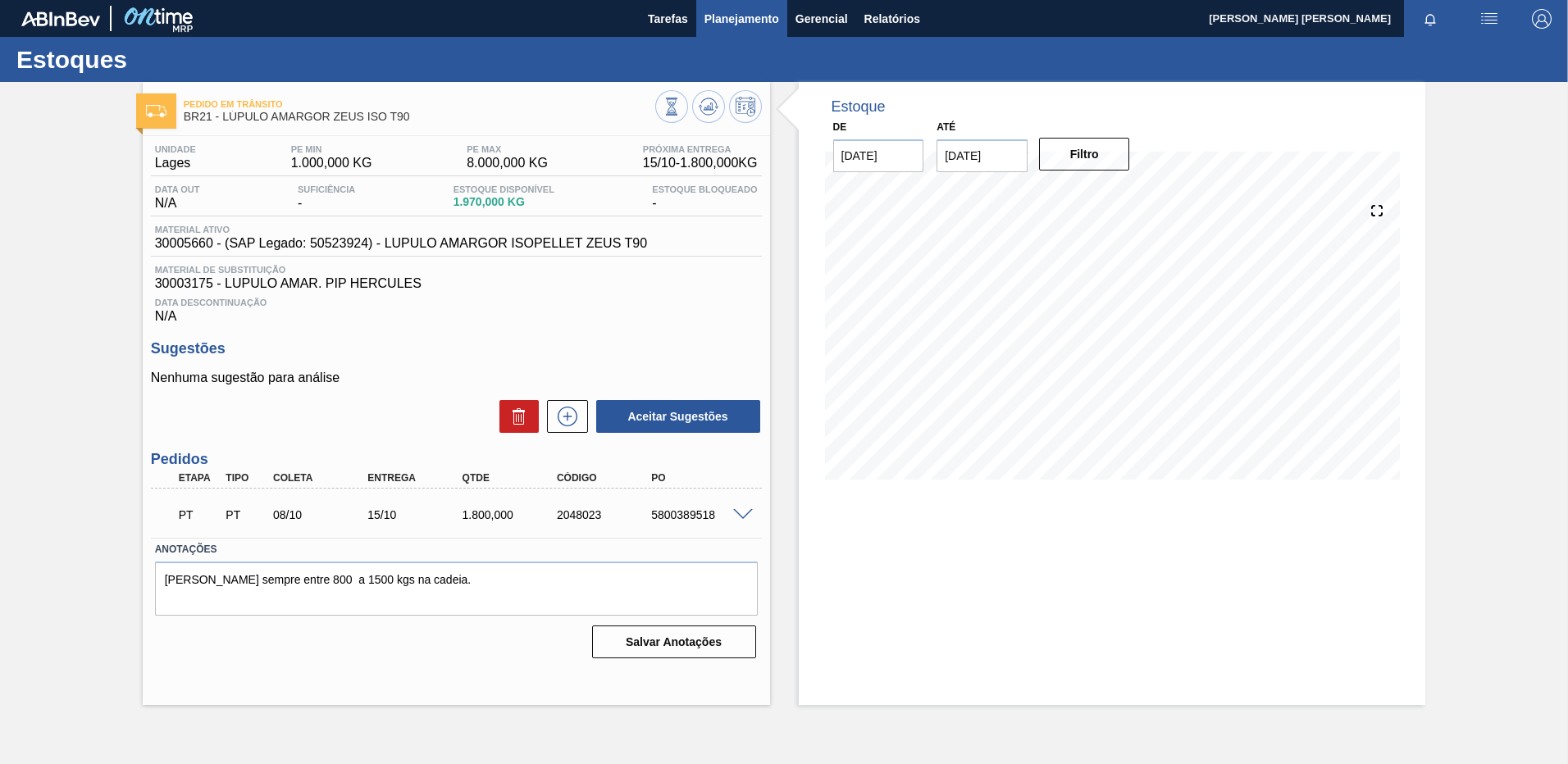
click at [722, 19] on span "Planejamento" at bounding box center [742, 19] width 75 height 20
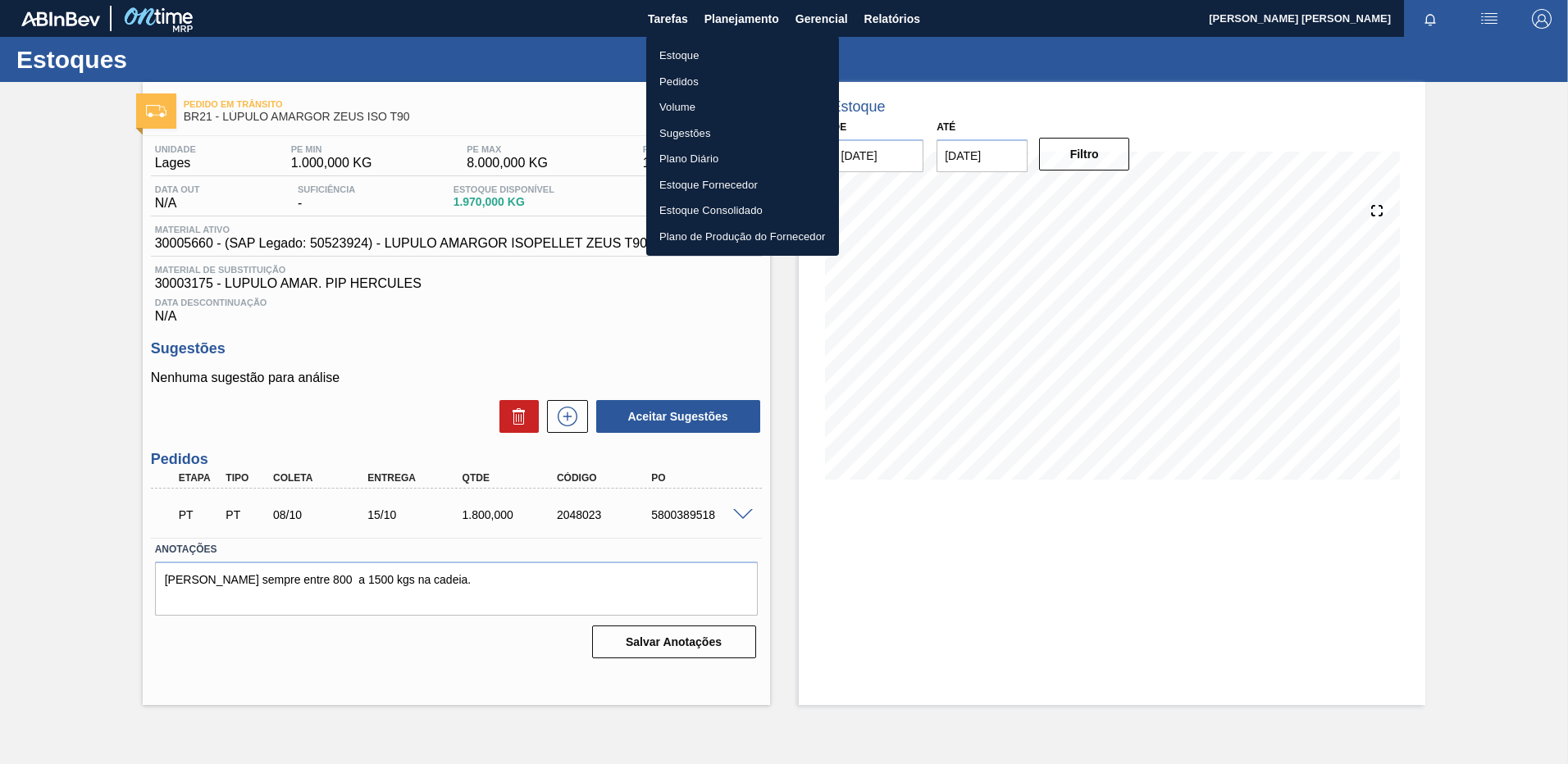
click at [736, 51] on li "Estoque" at bounding box center [742, 56] width 193 height 26
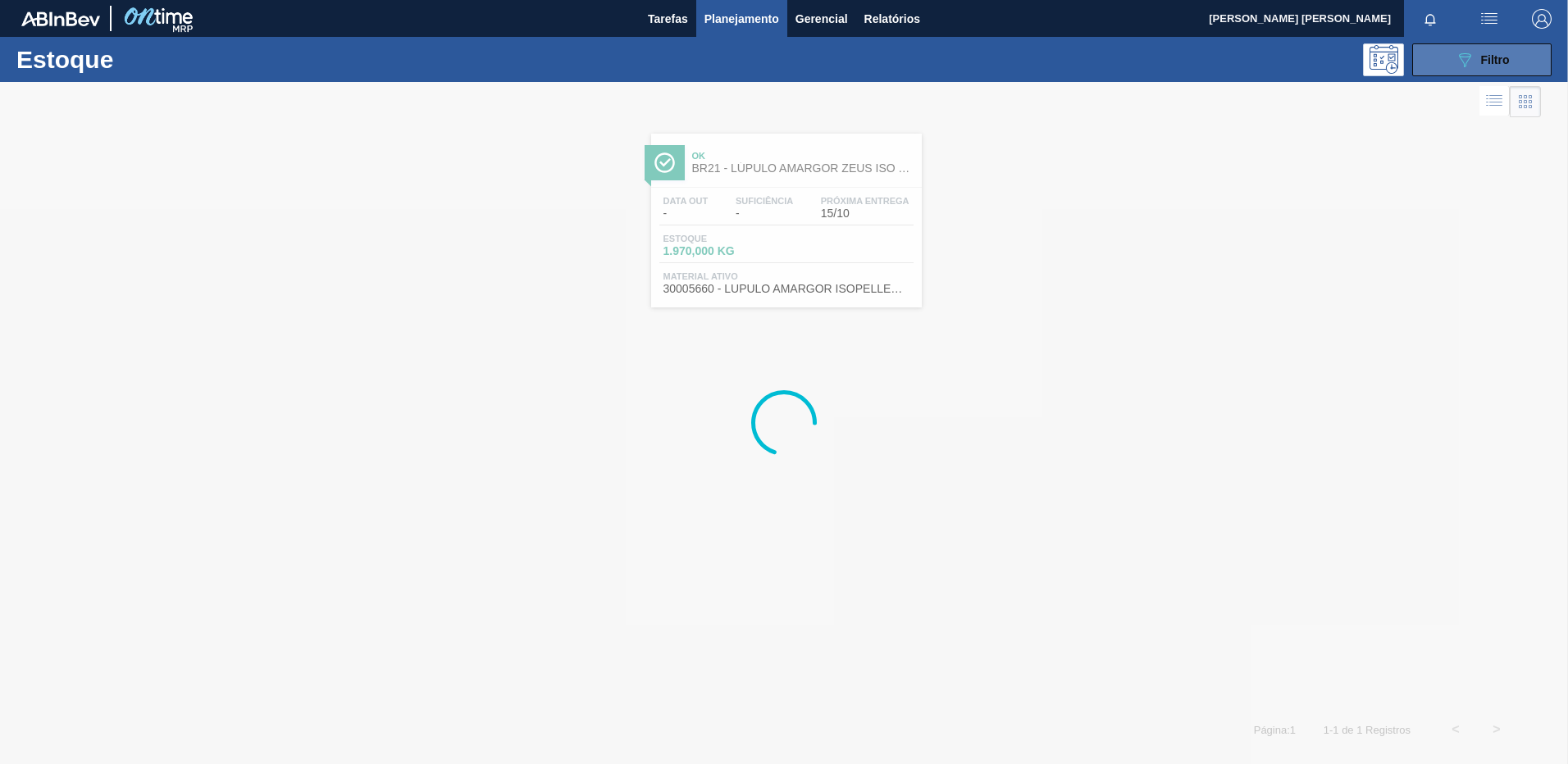
click at [1437, 58] on button "089F7B8B-B2A5-4AFE-B5C0-19BA573D28AC Filtro" at bounding box center [1482, 60] width 140 height 33
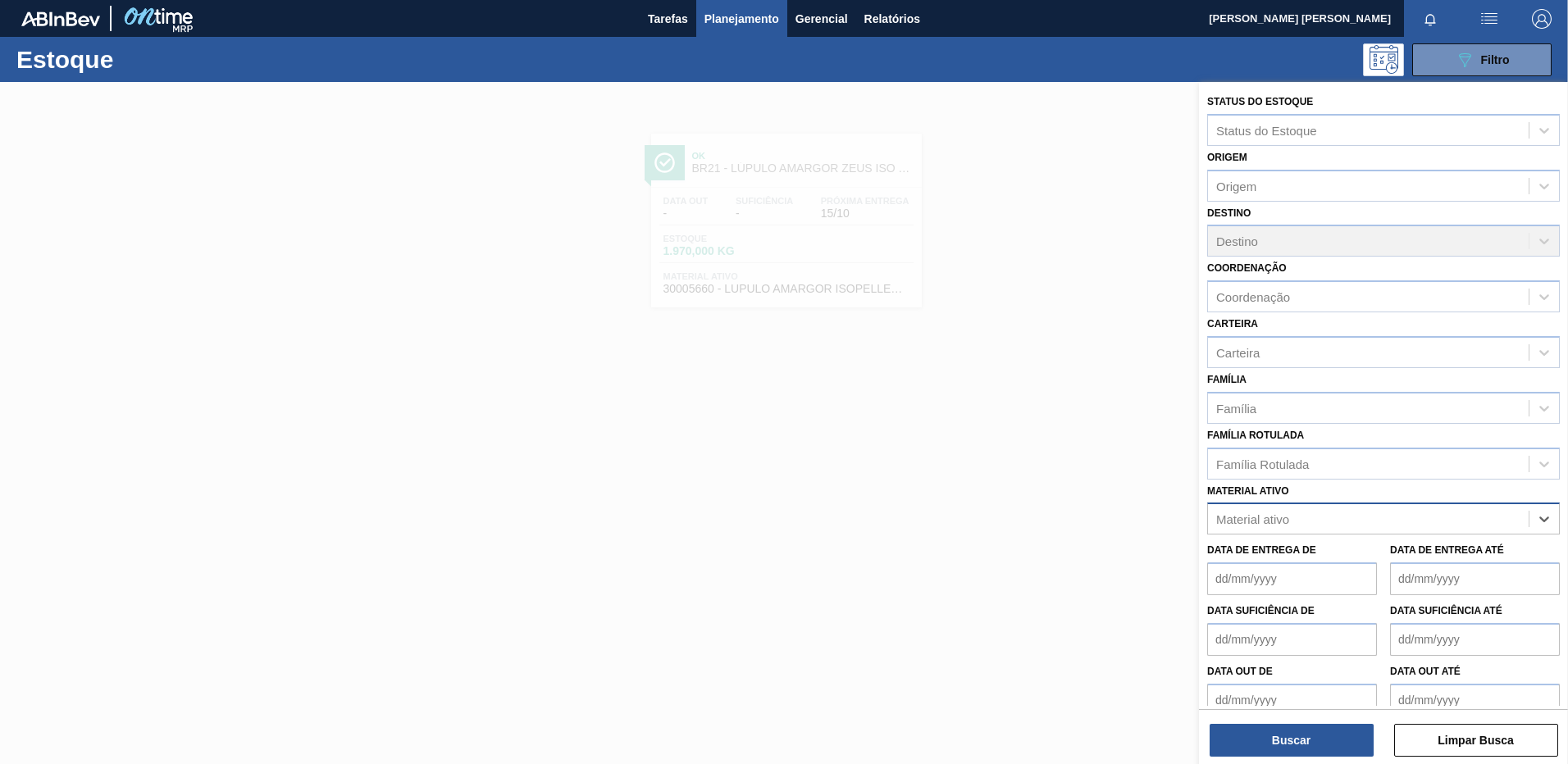
paste ativo "30003577"
type ativo "30003577"
click at [1399, 554] on div "30003577 - LUPULO AROM. PELLET REG SAAZ" at bounding box center [1383, 559] width 352 height 31
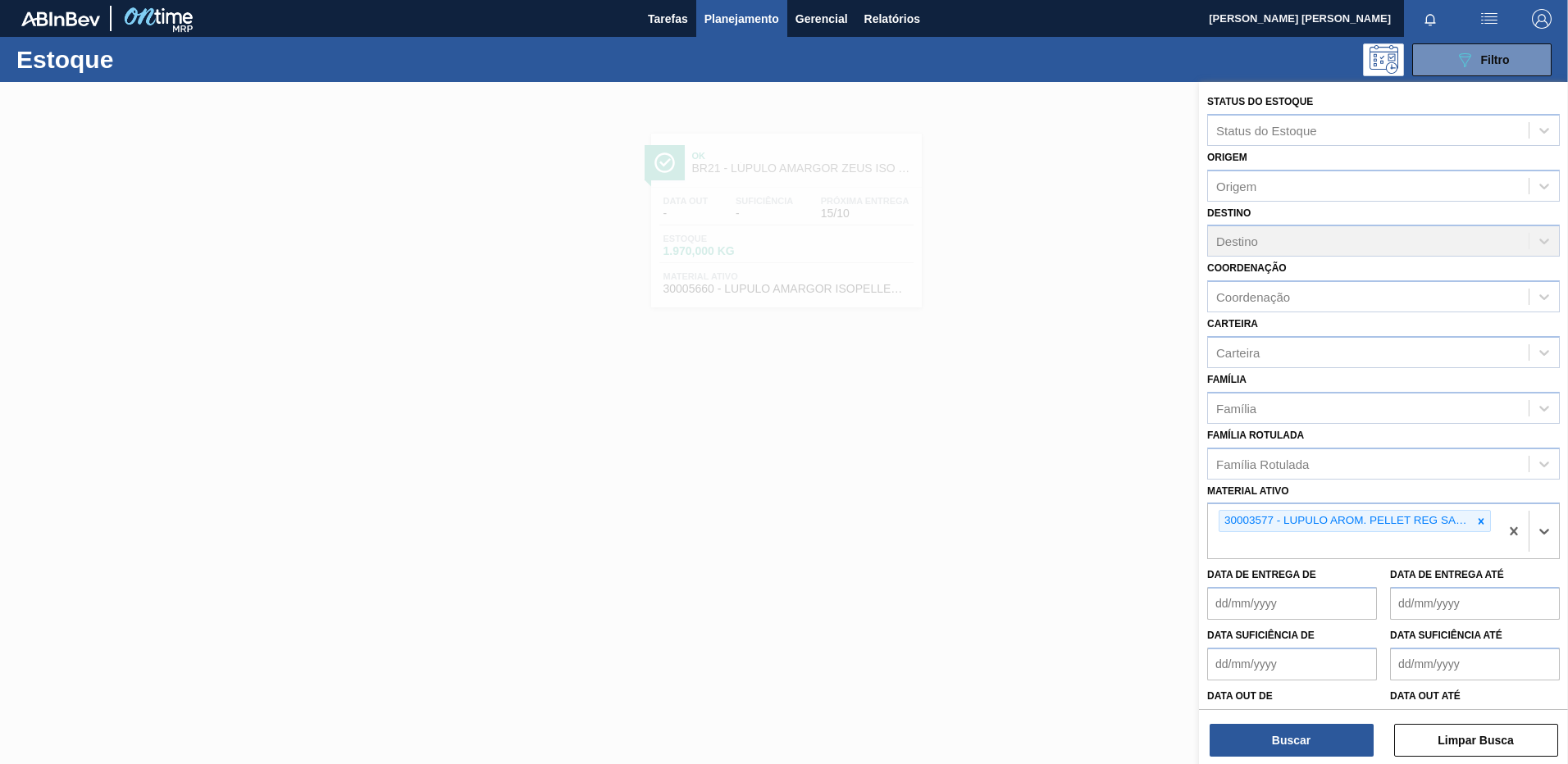
click at [1330, 713] on div "Status do Estoque Status do Estoque Origem Origem Destino Destino Coordenação C…" at bounding box center [1384, 425] width 369 height 686
drag, startPoint x: 1330, startPoint y: 713, endPoint x: 1323, endPoint y: 724, distance: 13.0
click at [1323, 724] on button "Buscar" at bounding box center [1292, 740] width 164 height 33
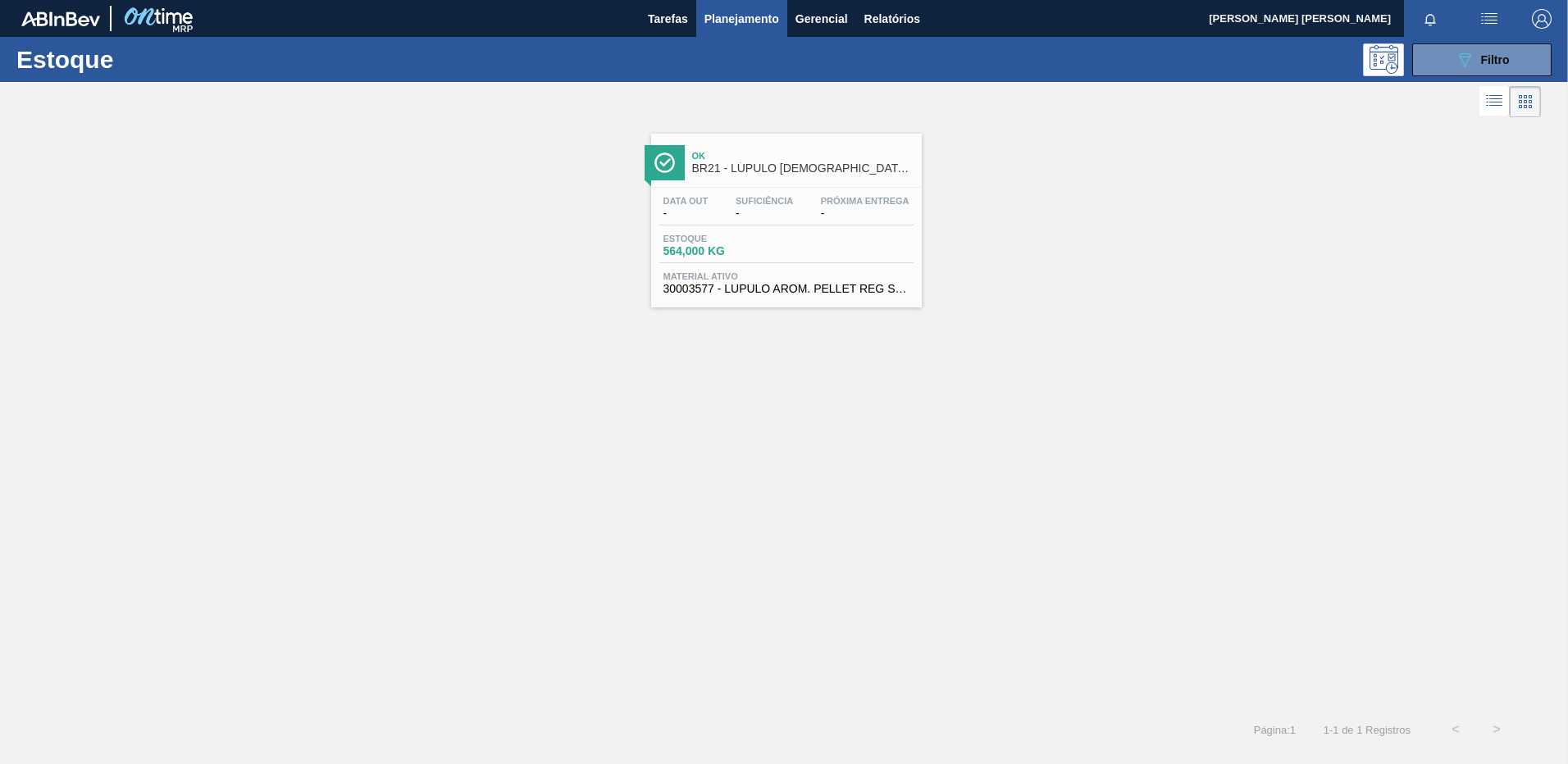
click at [805, 215] on div "Data out - Suficiência - Próxima Entrega -" at bounding box center [786, 211] width 254 height 30
